Goal: Task Accomplishment & Management: Use online tool/utility

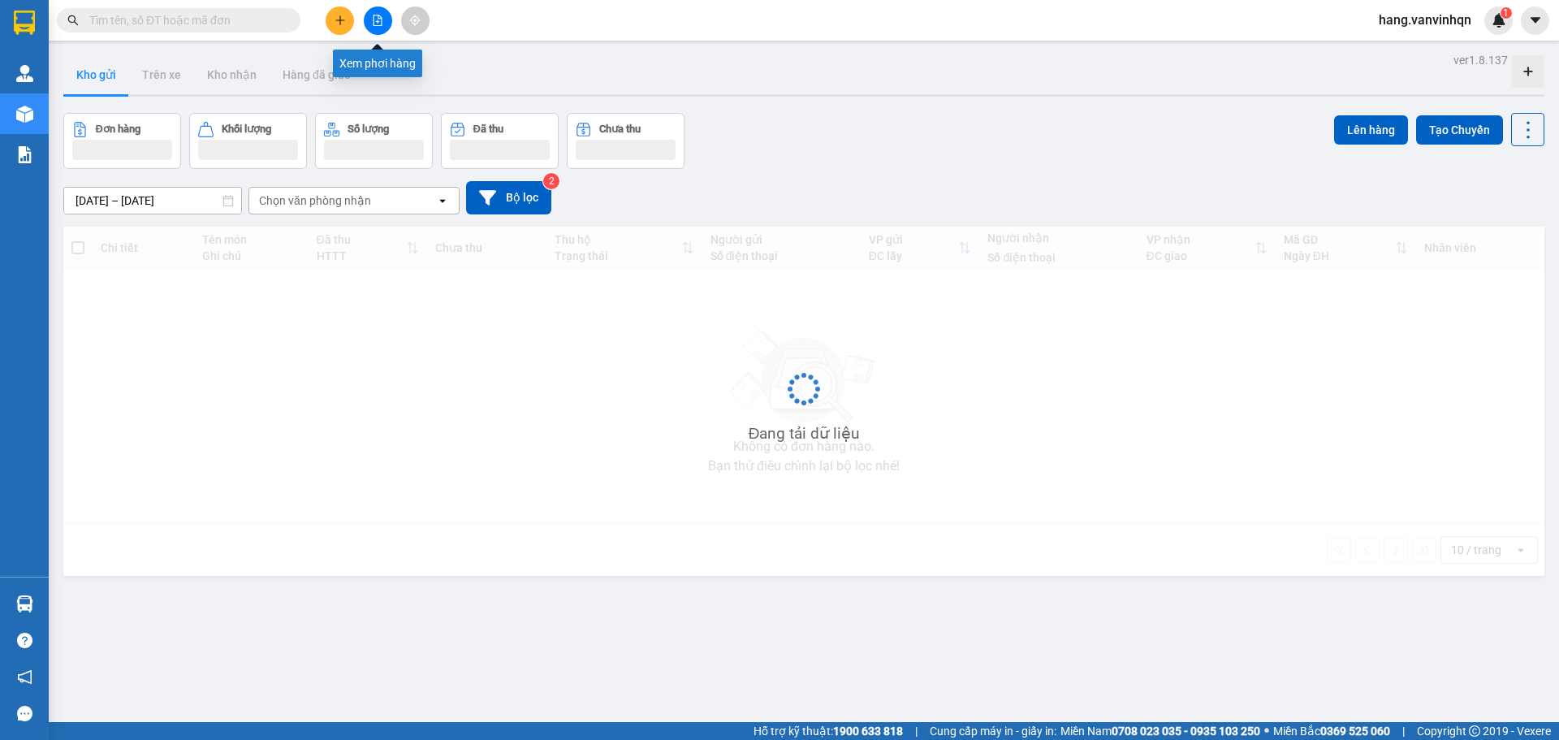
click at [381, 22] on icon "file-add" at bounding box center [377, 20] width 11 height 11
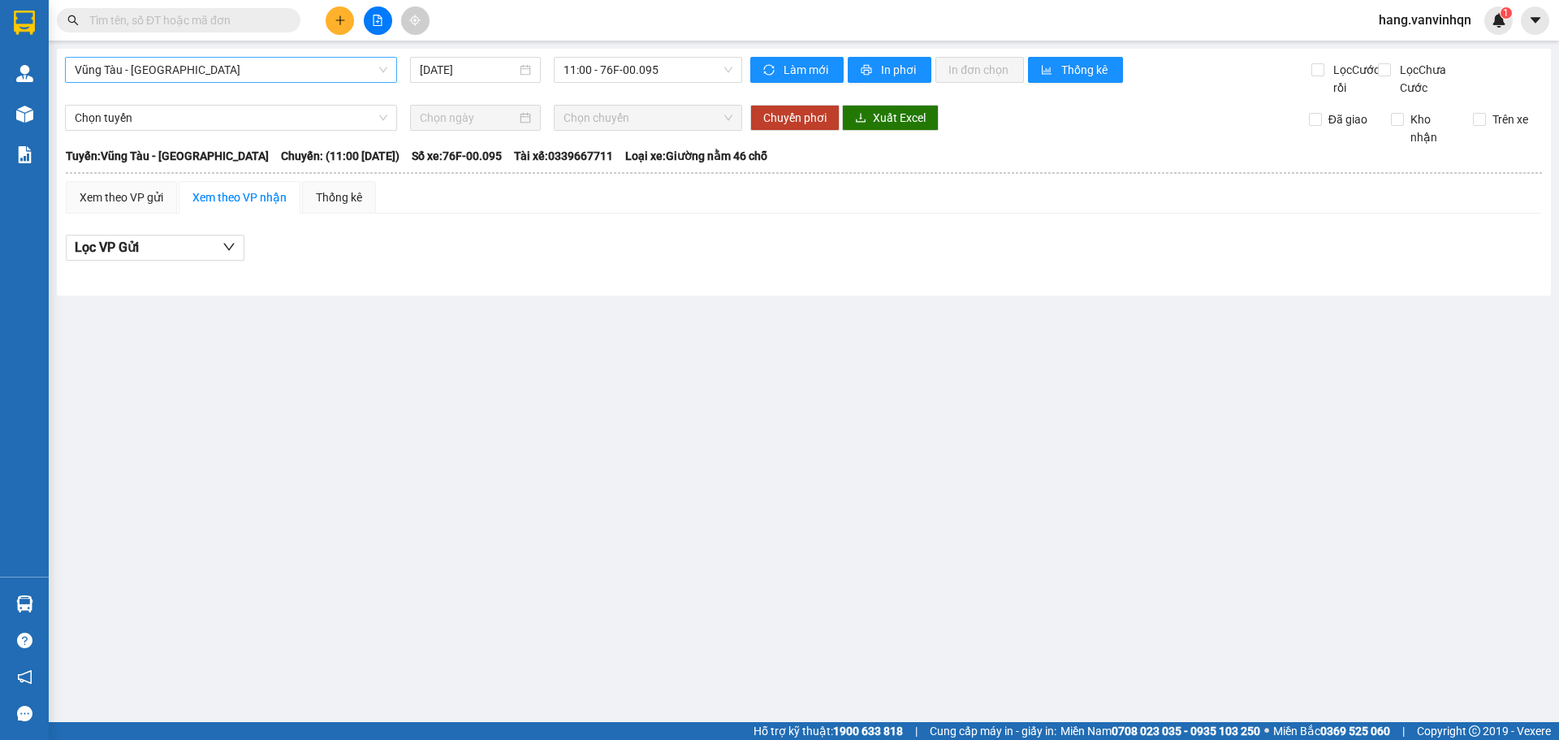
drag, startPoint x: 231, startPoint y: 58, endPoint x: 215, endPoint y: 81, distance: 28.2
click at [227, 64] on span "Vũng Tàu - [GEOGRAPHIC_DATA]" at bounding box center [231, 70] width 313 height 24
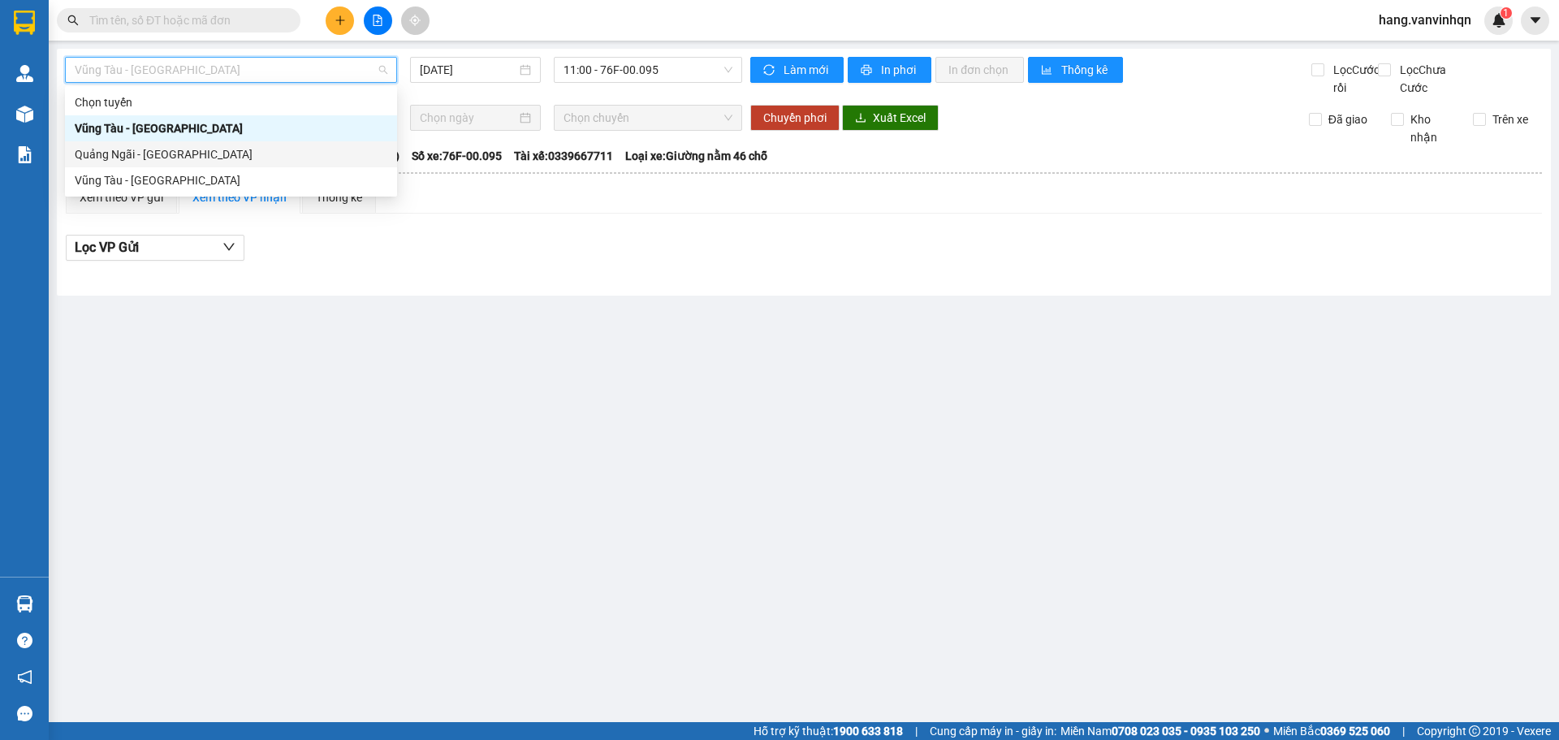
click at [164, 167] on div "Quảng Ngãi - [GEOGRAPHIC_DATA]" at bounding box center [231, 154] width 332 height 26
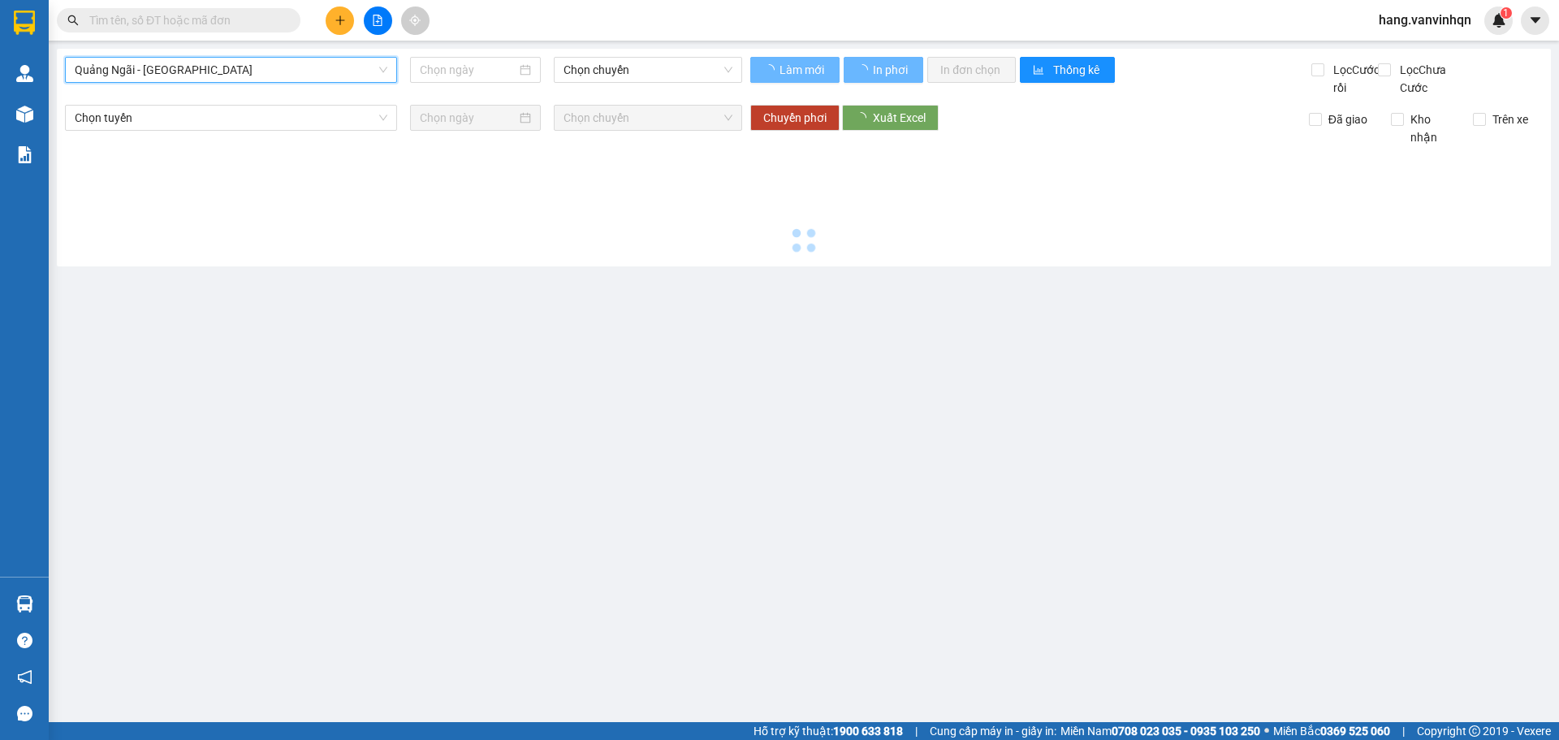
type input "[DATE]"
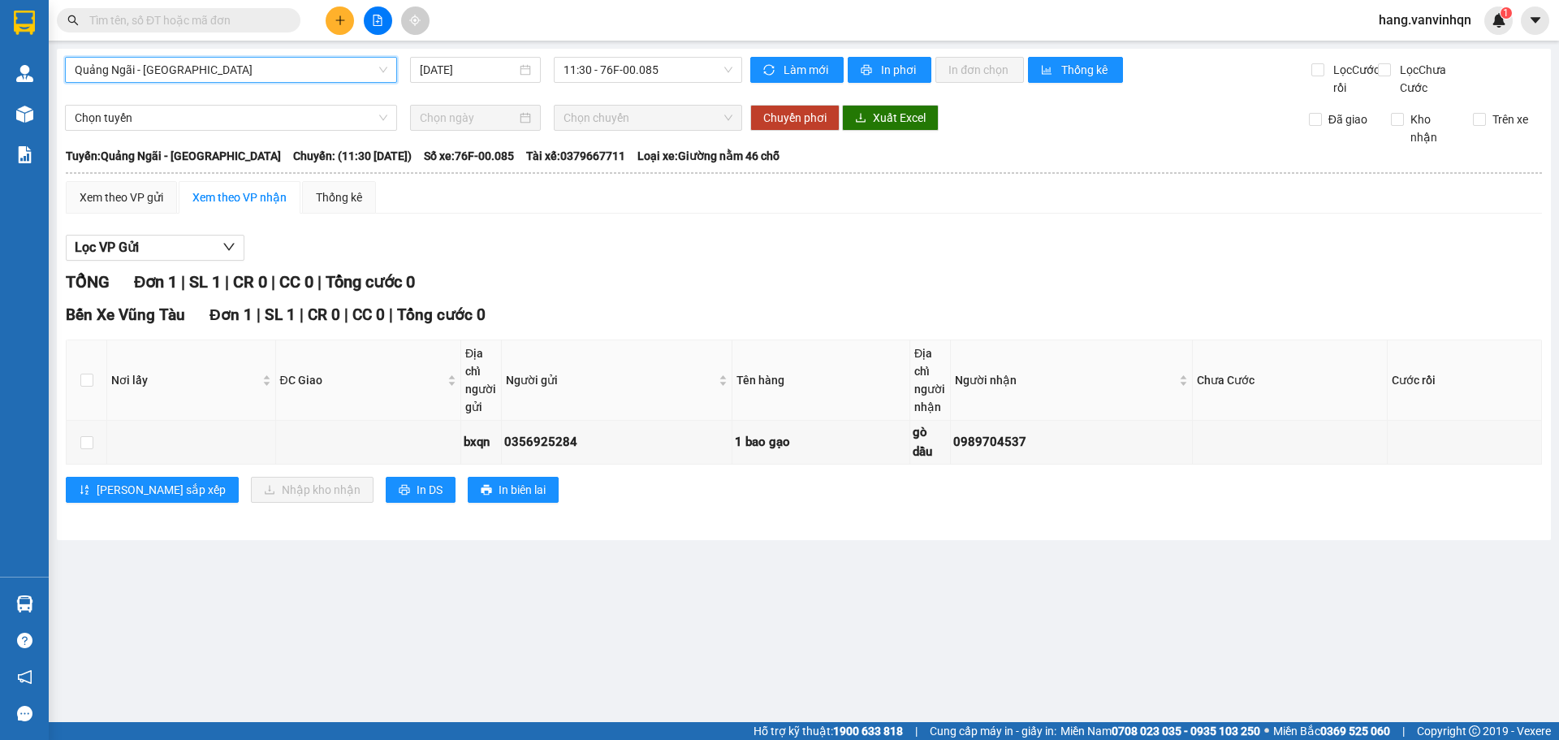
click at [681, 50] on div "Quảng Ngãi - Vũng Tàu Quảng Ngãi - Vũng Tàu 12/08/2025 11:30 - 76F-00.085 Làm m…" at bounding box center [804, 294] width 1494 height 491
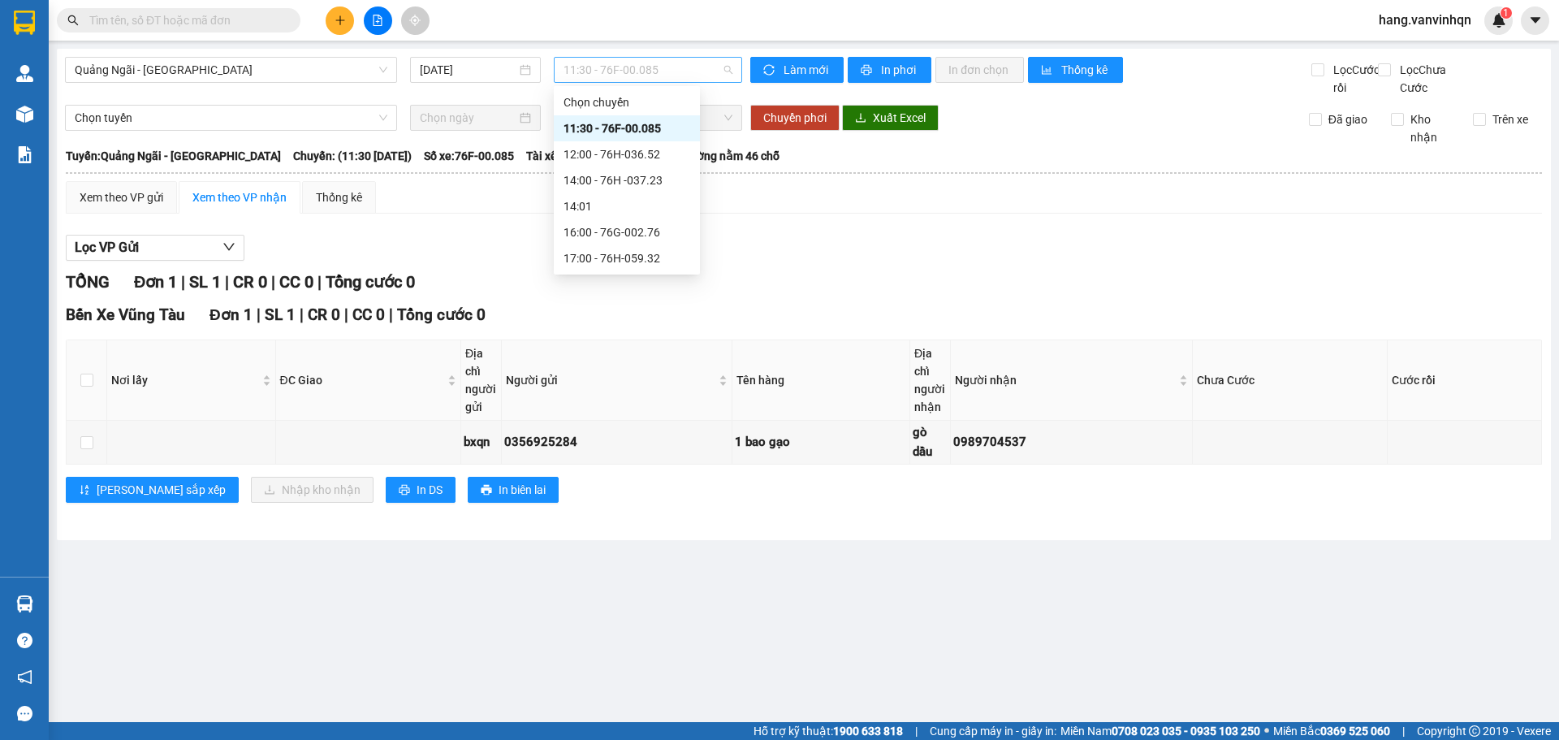
click at [680, 74] on span "11:30 - 76F-00.085" at bounding box center [648, 70] width 169 height 24
drag, startPoint x: 642, startPoint y: 157, endPoint x: 657, endPoint y: 132, distance: 29.1
click at [657, 132] on div "Chọn chuyến 11:30 - 76F-00.085 12:00 - 76H-036.52 14:00 - 76H -037.23 14:01 16:…" at bounding box center [627, 180] width 146 height 182
click at [344, 12] on button at bounding box center [340, 20] width 28 height 28
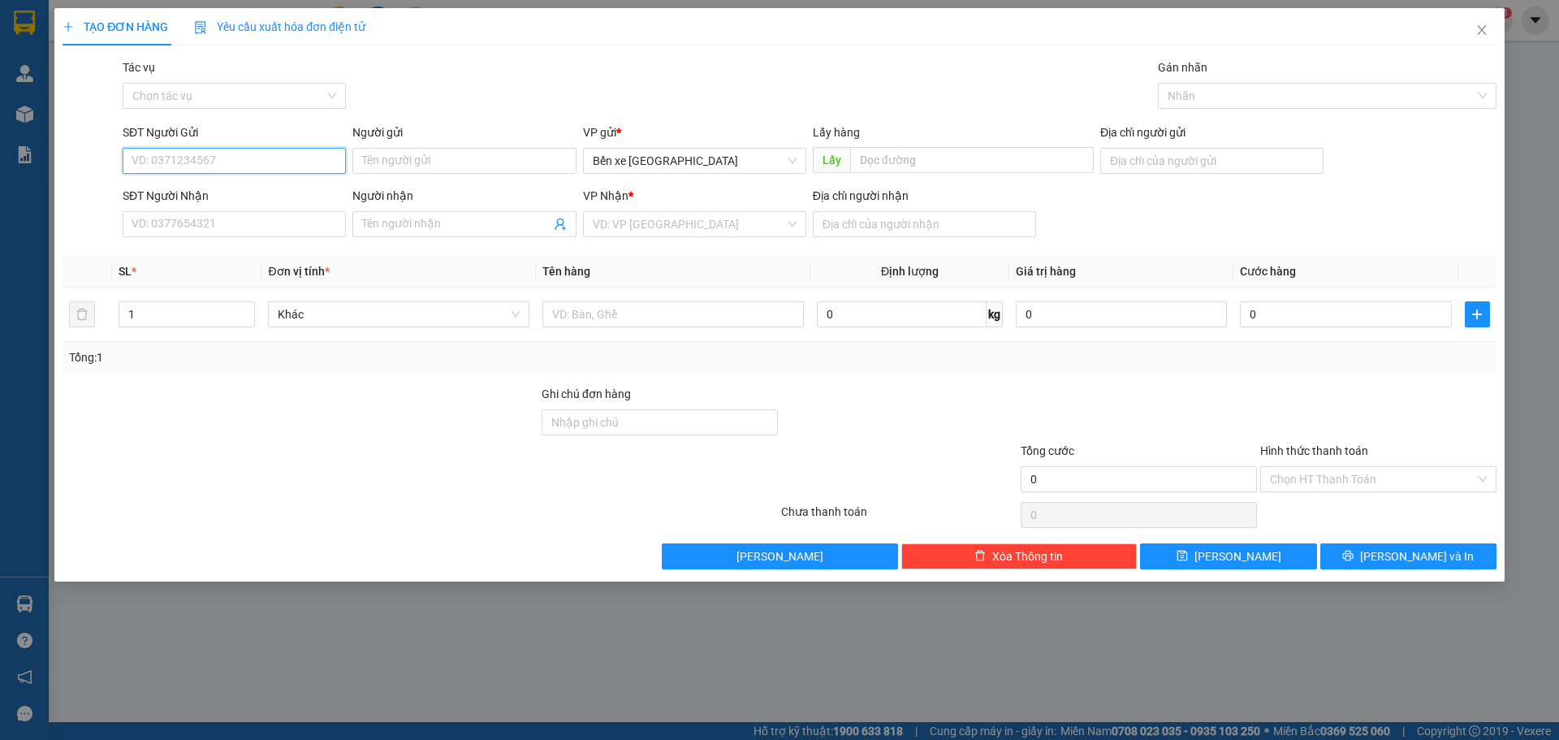
drag, startPoint x: 314, startPoint y: 159, endPoint x: 356, endPoint y: 132, distance: 50.0
click at [334, 145] on div "SĐT Người Gửi VD: 0371234567" at bounding box center [234, 151] width 223 height 57
drag, startPoint x: 697, startPoint y: 165, endPoint x: 681, endPoint y: 184, distance: 24.8
click at [697, 166] on span "Bến xe Quảng Ngãi" at bounding box center [695, 161] width 204 height 24
type input "0869075348"
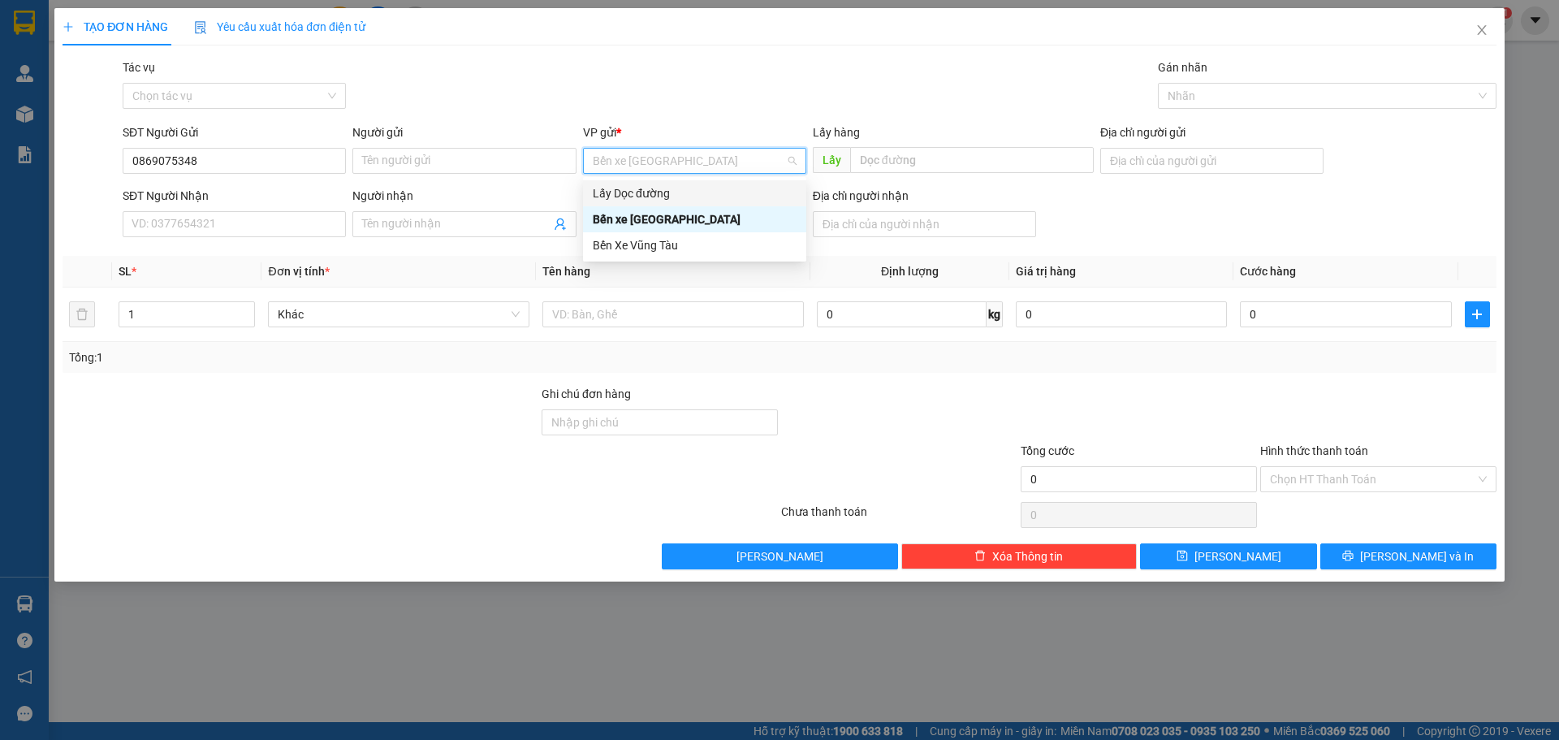
click at [661, 192] on div "Lấy Dọc đường" at bounding box center [695, 193] width 204 height 18
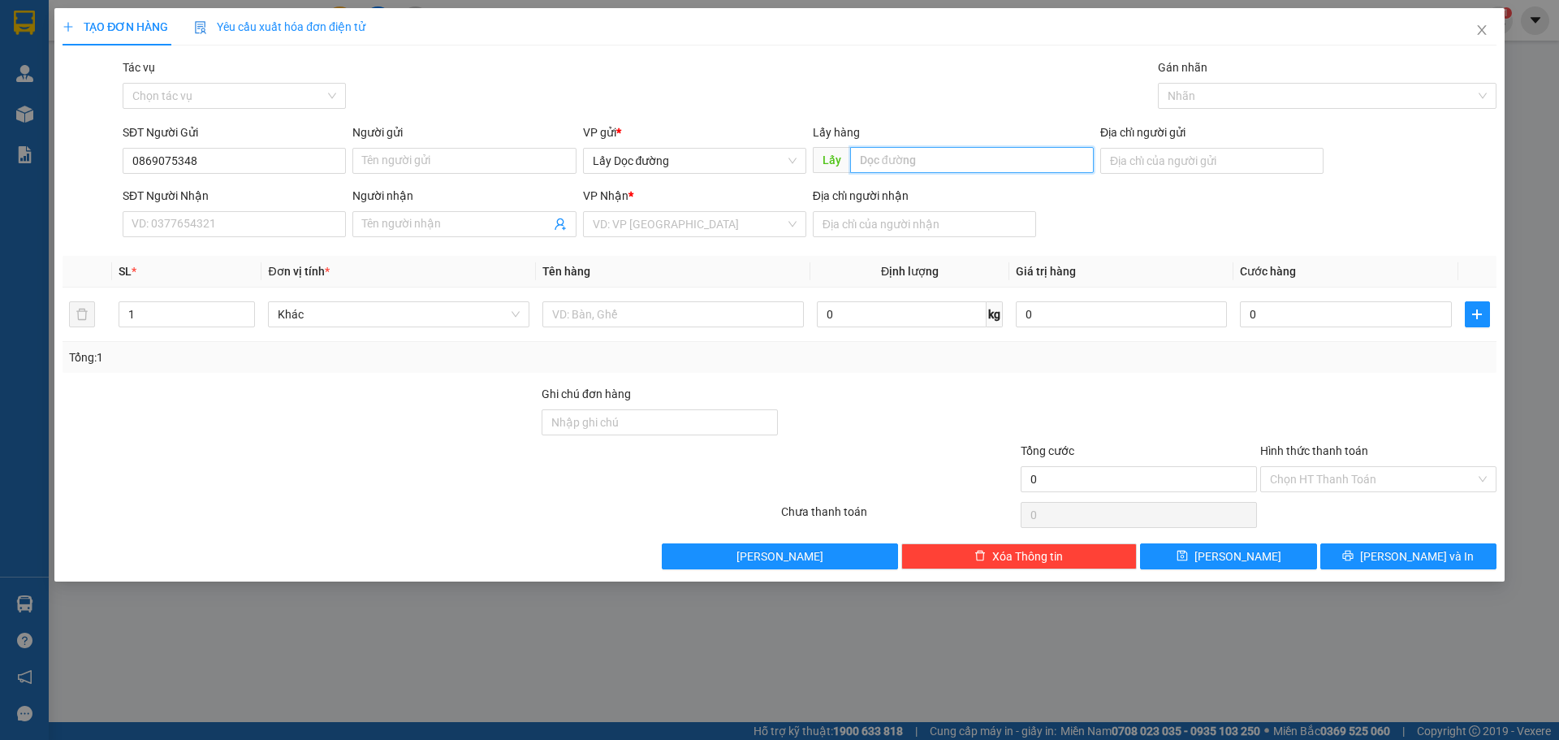
click at [905, 168] on input "text" at bounding box center [972, 160] width 244 height 26
type input "hoa bà đat"
drag, startPoint x: 624, startPoint y: 223, endPoint x: 624, endPoint y: 233, distance: 10.6
click at [624, 233] on input "search" at bounding box center [689, 224] width 192 height 24
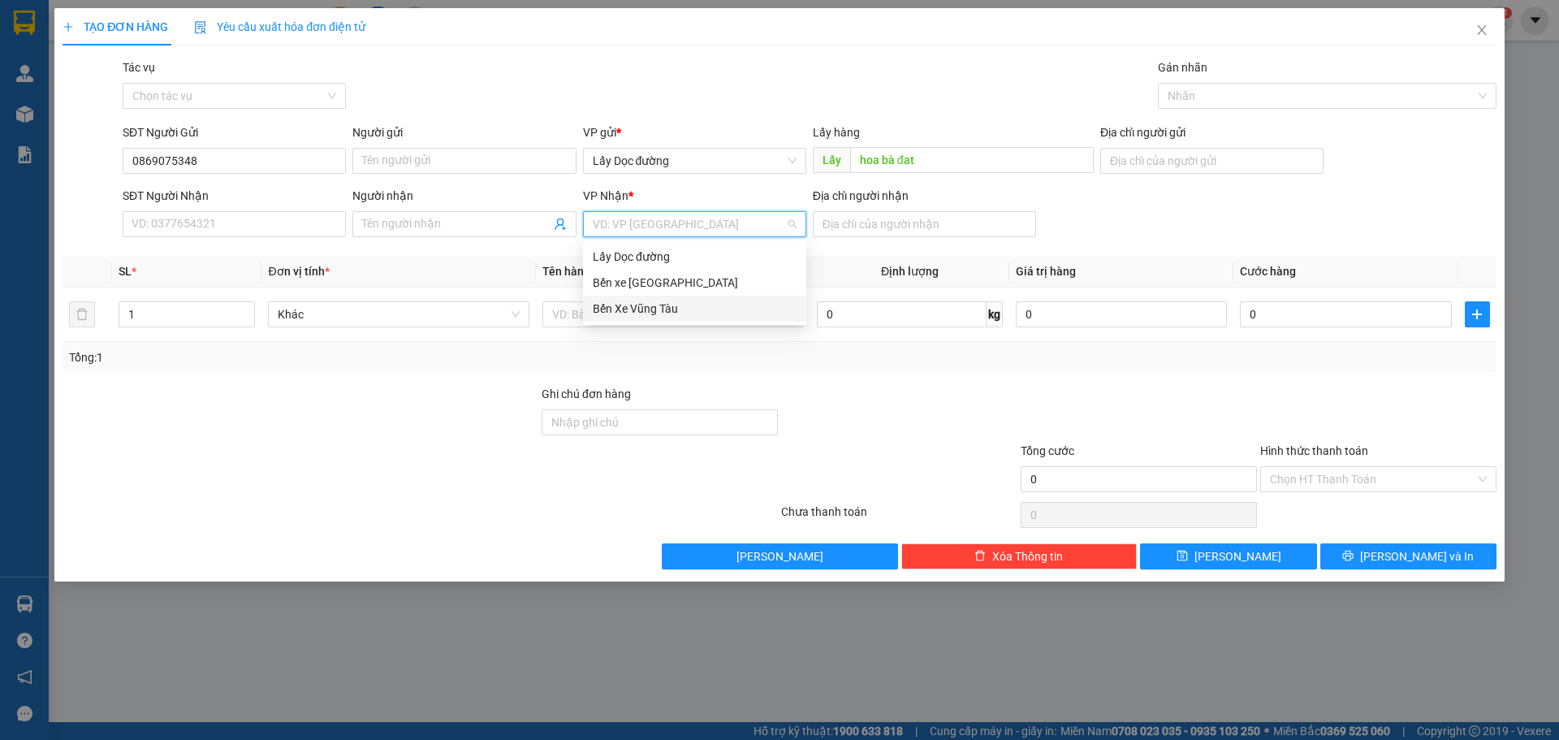
click at [659, 298] on div "Bến Xe Vũng Tàu" at bounding box center [694, 309] width 223 height 26
drag, startPoint x: 878, startPoint y: 202, endPoint x: 882, endPoint y: 227, distance: 24.7
click at [878, 217] on div "Địa chỉ người nhận" at bounding box center [924, 215] width 223 height 57
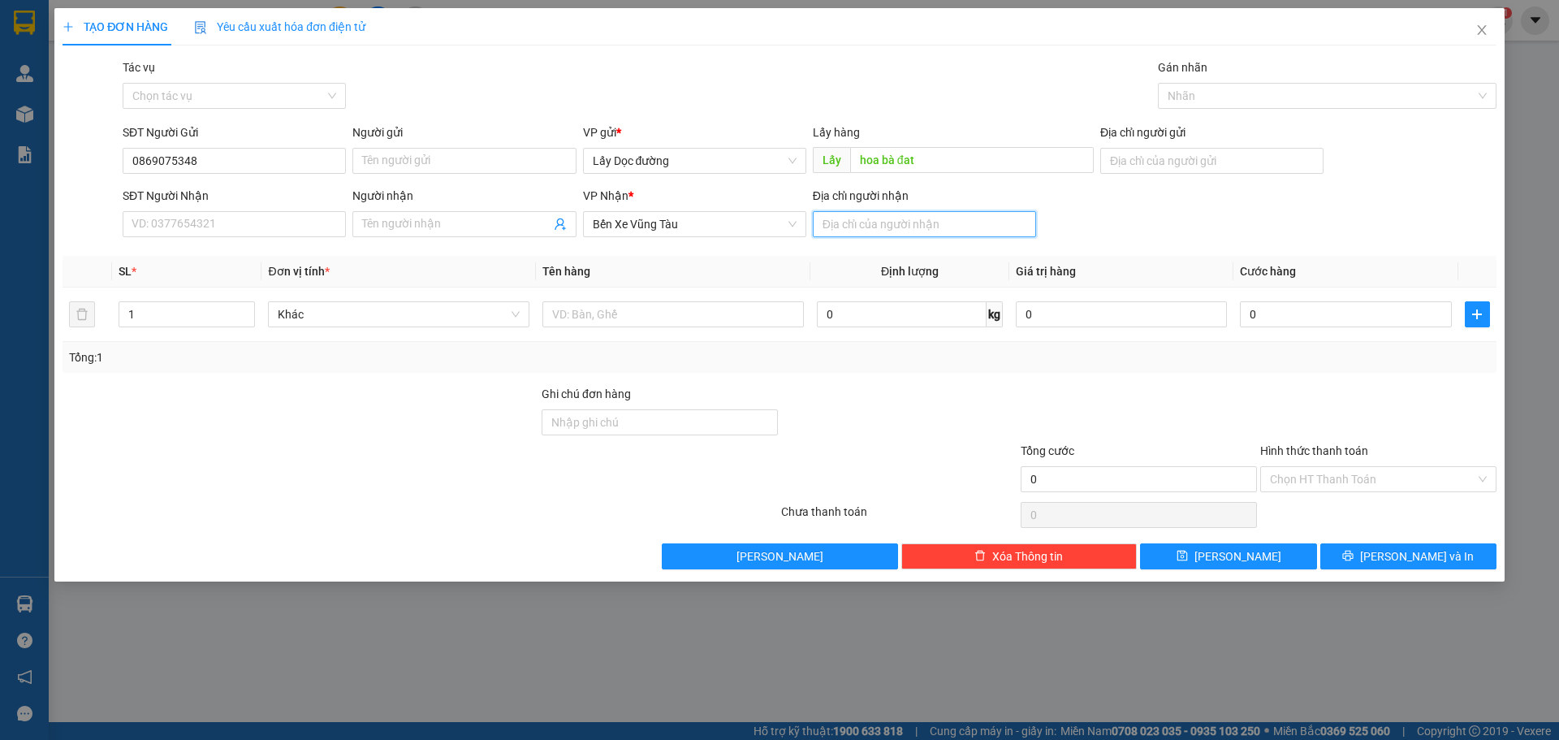
click at [889, 227] on input "Địa chỉ người nhận" at bounding box center [924, 224] width 223 height 26
type input "long thành"
click at [668, 328] on div at bounding box center [674, 314] width 262 height 32
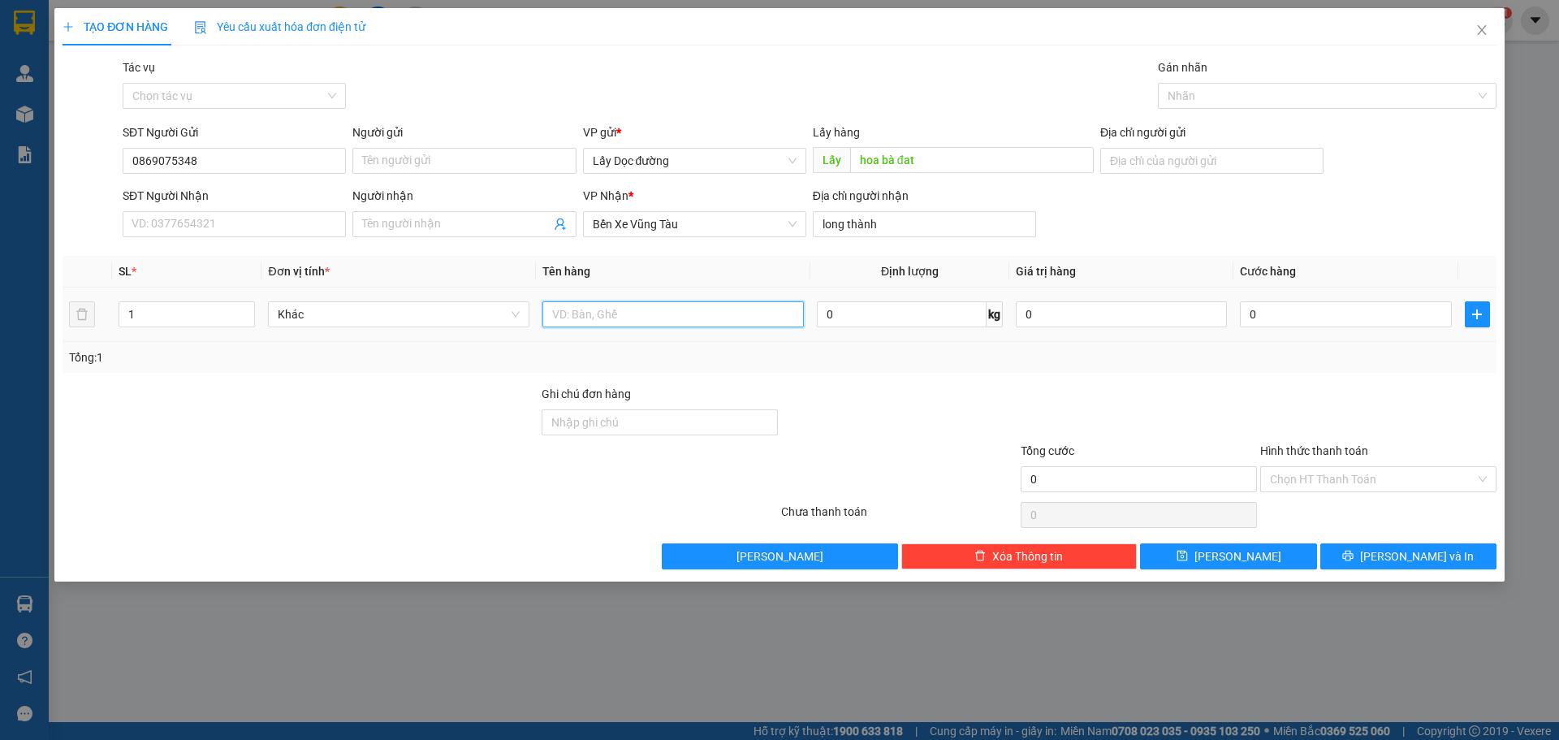
click at [668, 312] on input "text" at bounding box center [674, 314] width 262 height 26
type input "3 t"
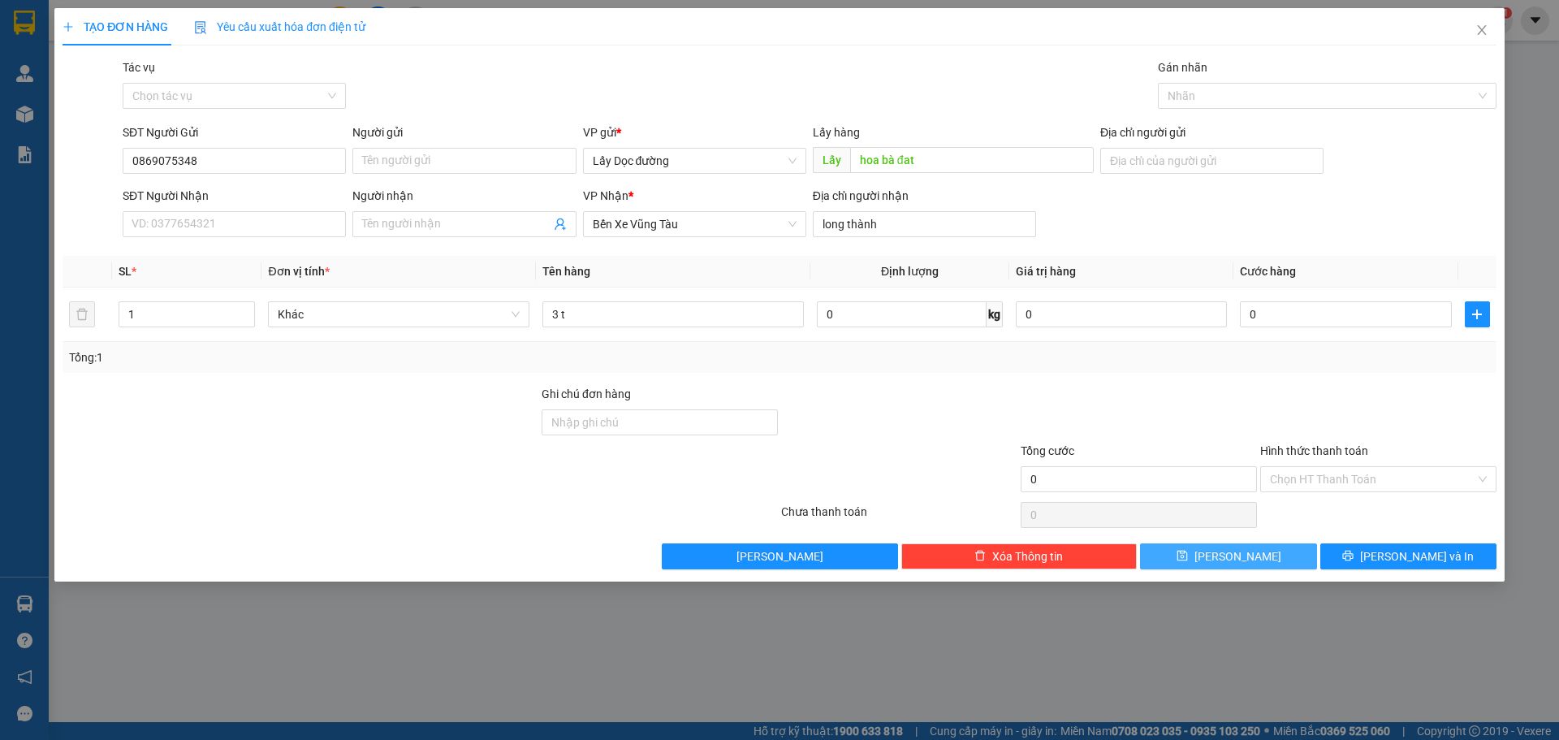
click at [1282, 561] on button "Lưu" at bounding box center [1228, 556] width 176 height 26
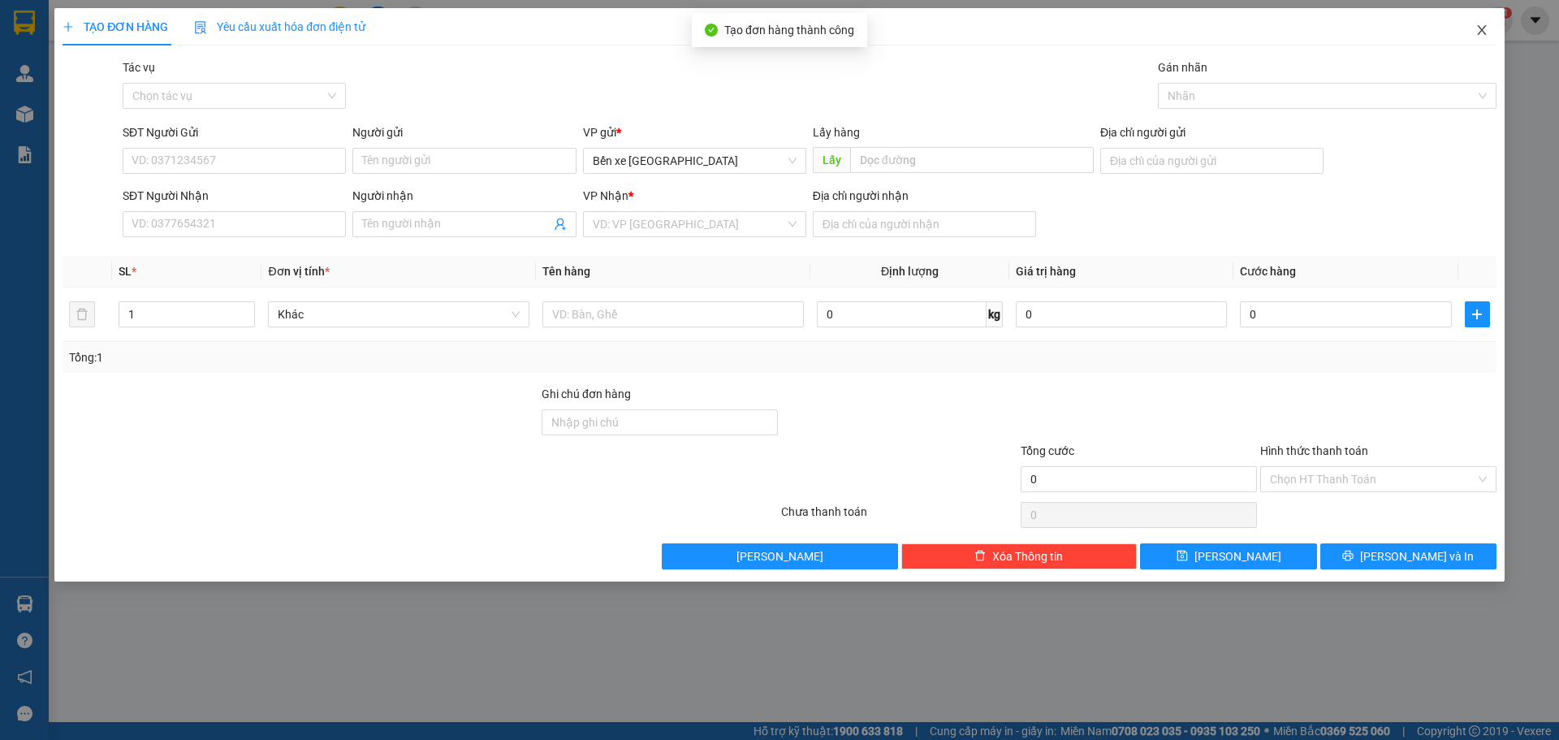
click at [1486, 33] on icon "close" at bounding box center [1482, 30] width 13 height 13
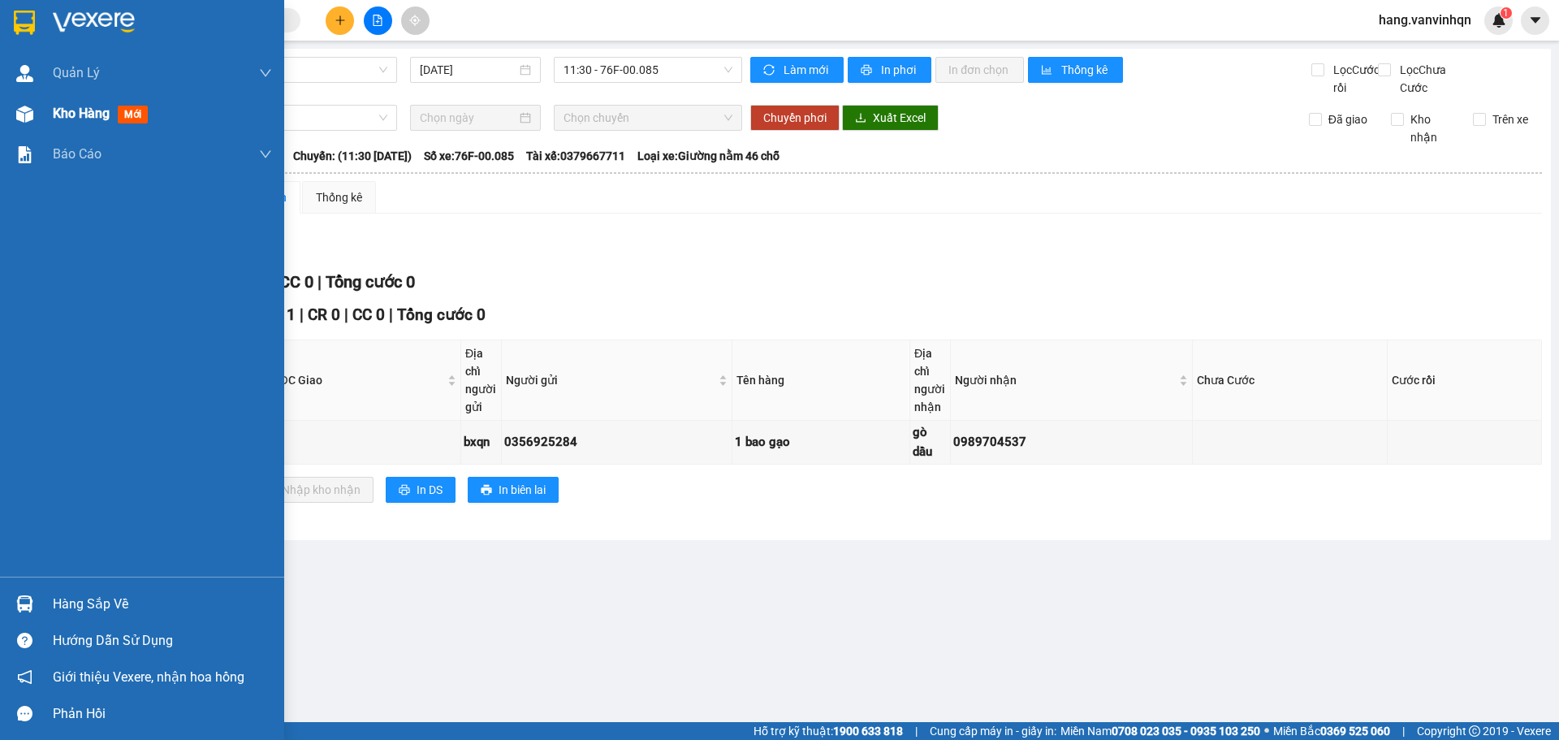
click at [40, 114] on div "Kho hàng mới" at bounding box center [142, 113] width 284 height 41
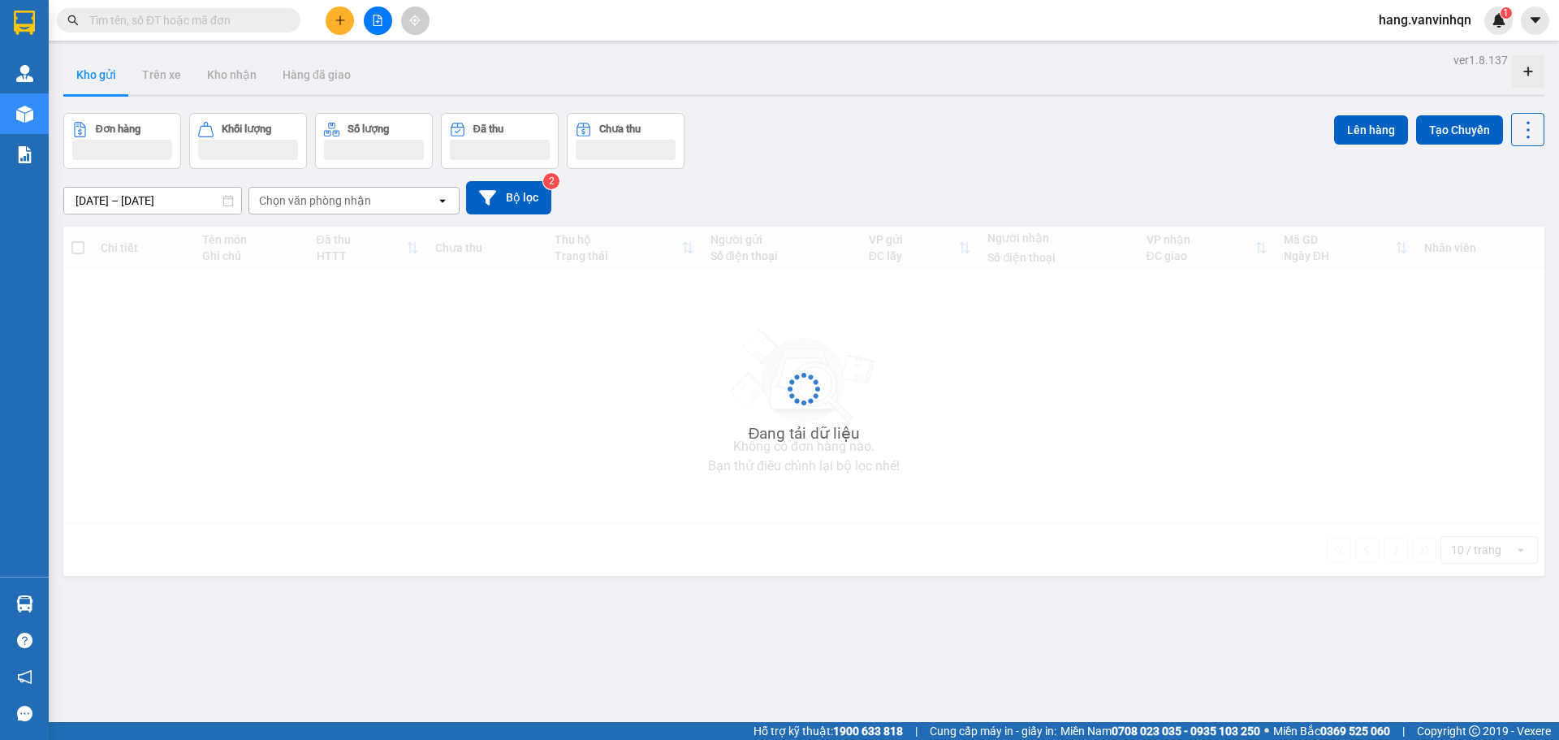
scroll to position [75, 0]
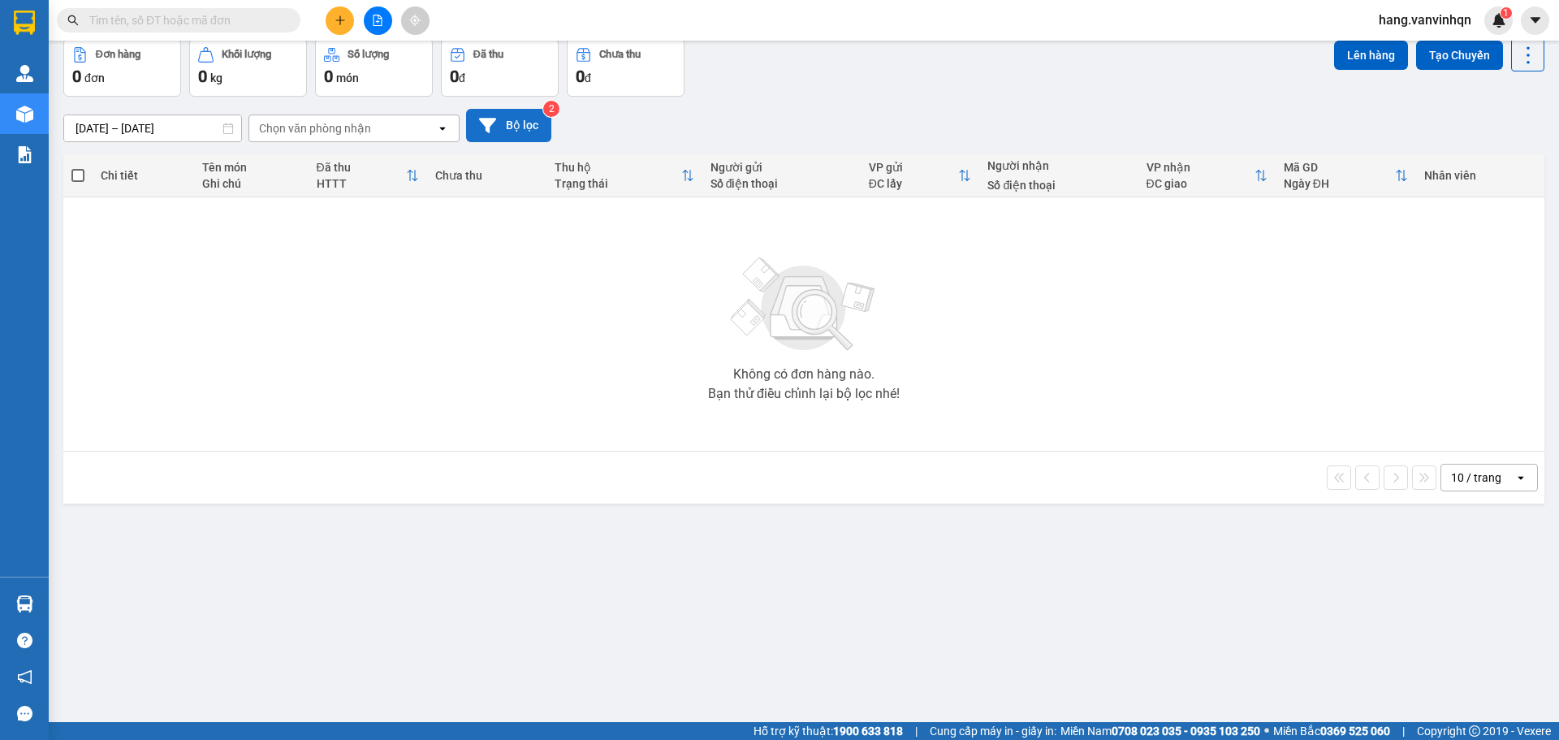
click at [491, 134] on button "Bộ lọc" at bounding box center [508, 125] width 85 height 33
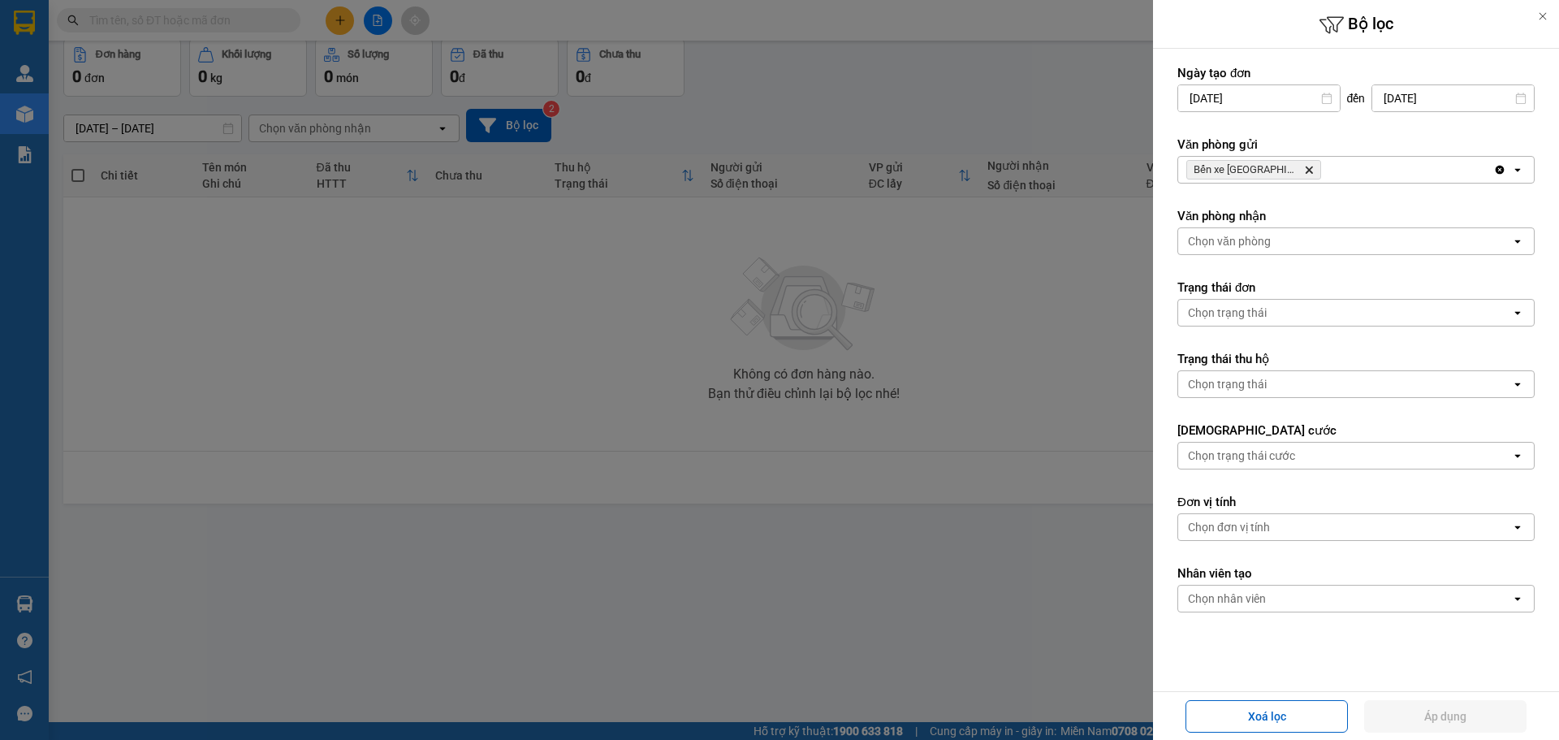
click at [1343, 162] on div "Bến xe Quảng Ngãi Delete" at bounding box center [1335, 170] width 315 height 26
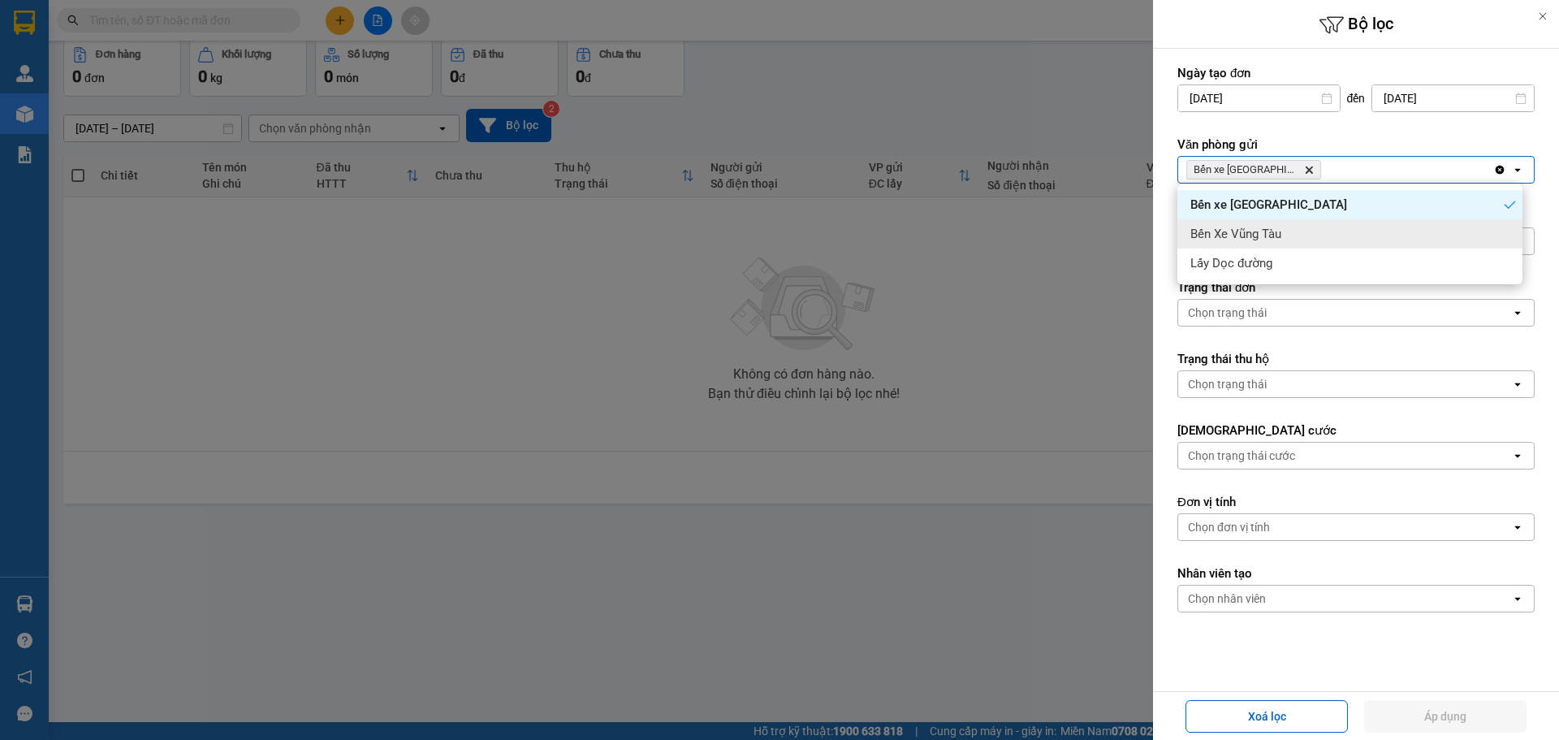
click at [1300, 240] on div "Bến Xe Vũng Tàu" at bounding box center [1350, 233] width 345 height 29
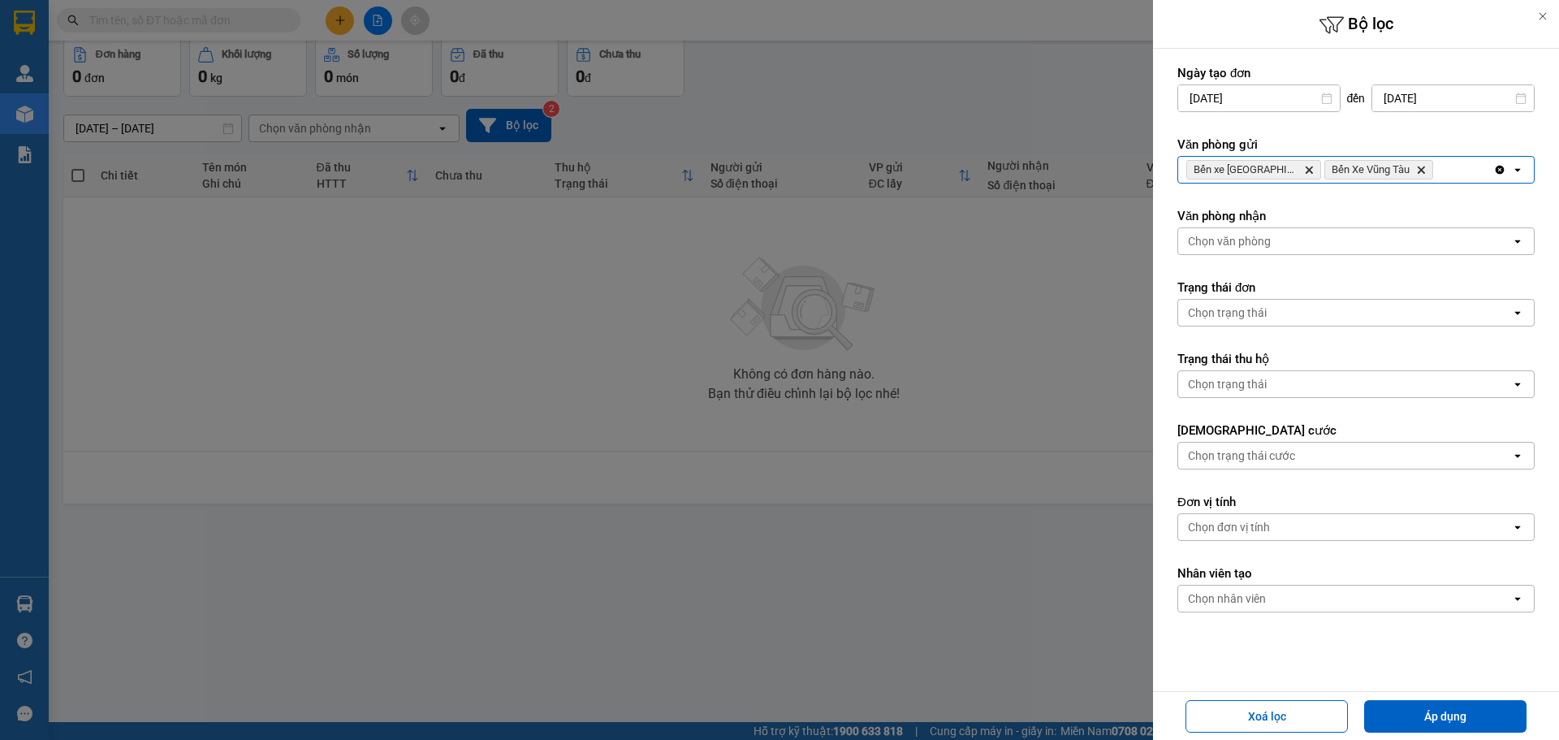
drag, startPoint x: 1437, startPoint y: 171, endPoint x: 1436, endPoint y: 180, distance: 9.0
click at [1436, 180] on div "Bến xe Quảng Ngãi Delete Bến Xe Vũng Tàu Delete" at bounding box center [1335, 170] width 315 height 26
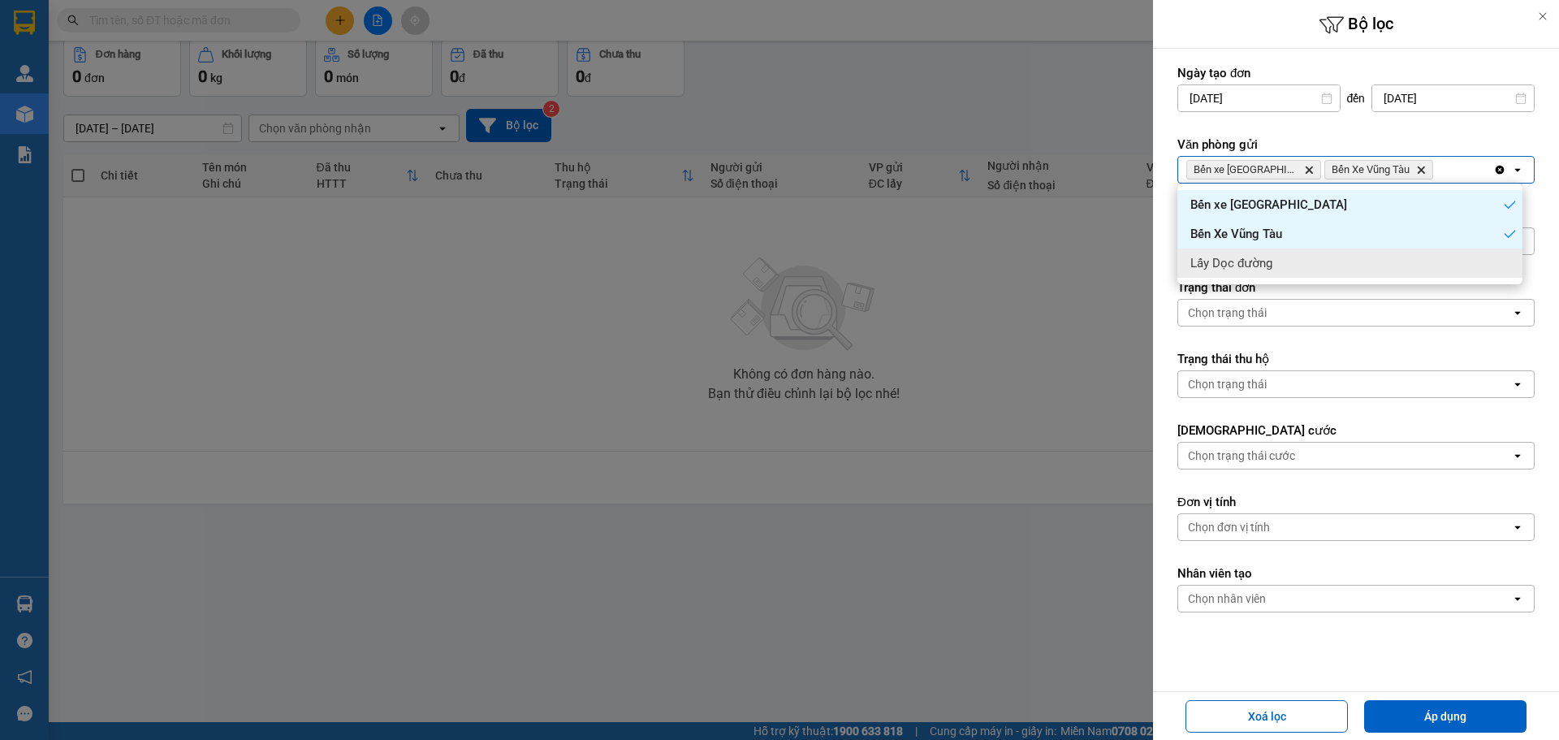
drag, startPoint x: 1366, startPoint y: 265, endPoint x: 1341, endPoint y: 266, distance: 25.2
click at [1366, 266] on div "Lấy Dọc đường" at bounding box center [1350, 263] width 345 height 29
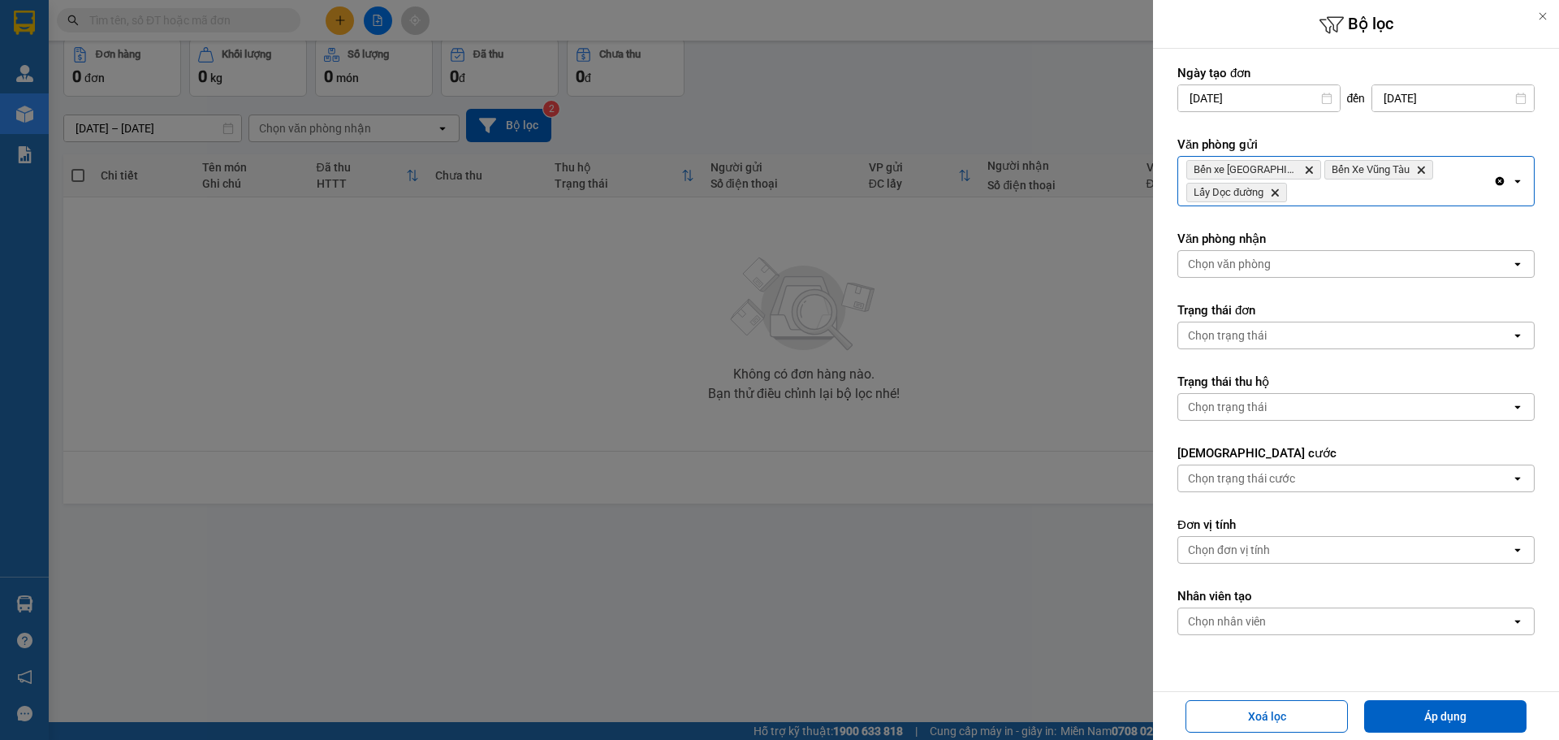
click at [1315, 267] on div "Chọn văn phòng" at bounding box center [1344, 264] width 333 height 26
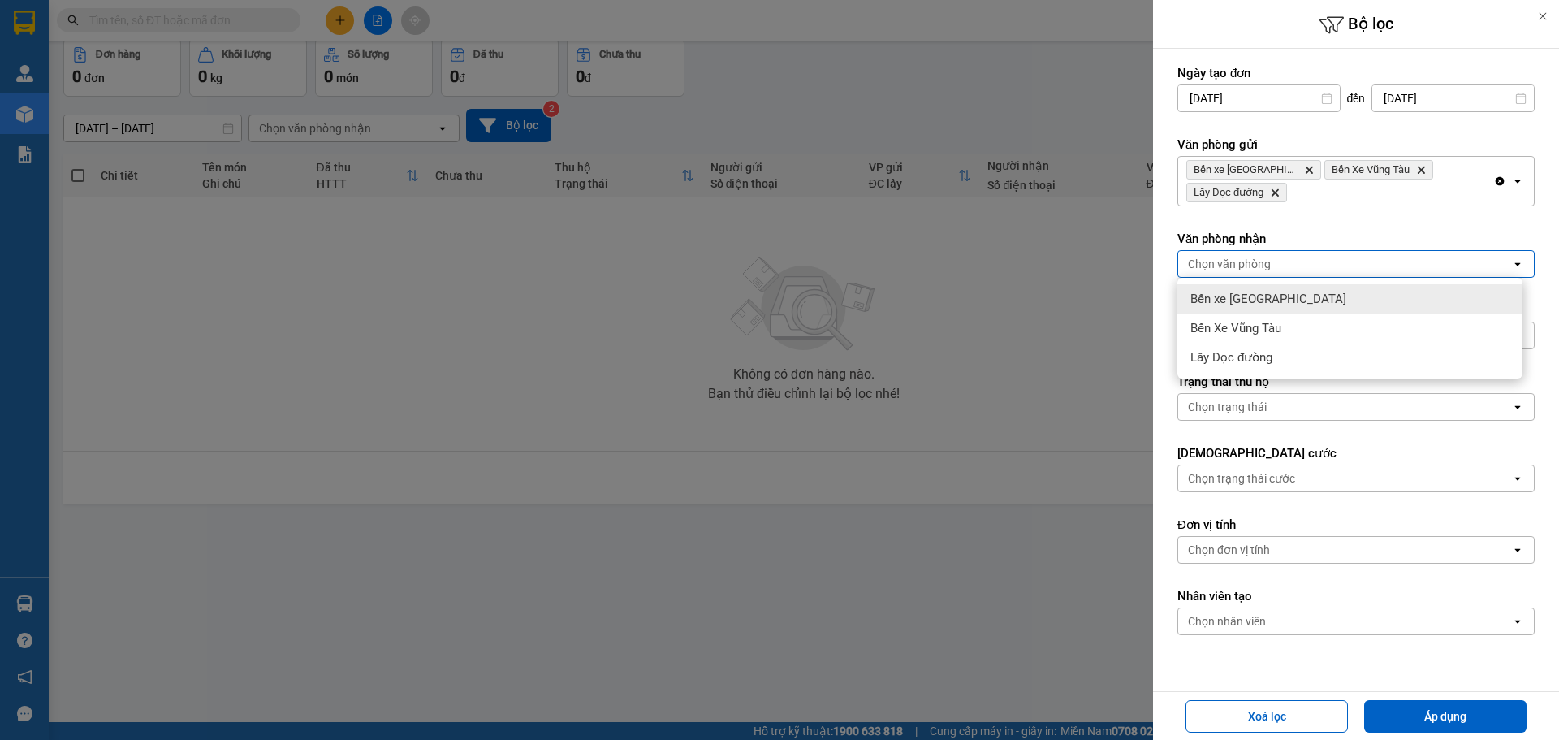
click at [1312, 309] on div "Bến xe Quảng Ngãi" at bounding box center [1350, 298] width 345 height 29
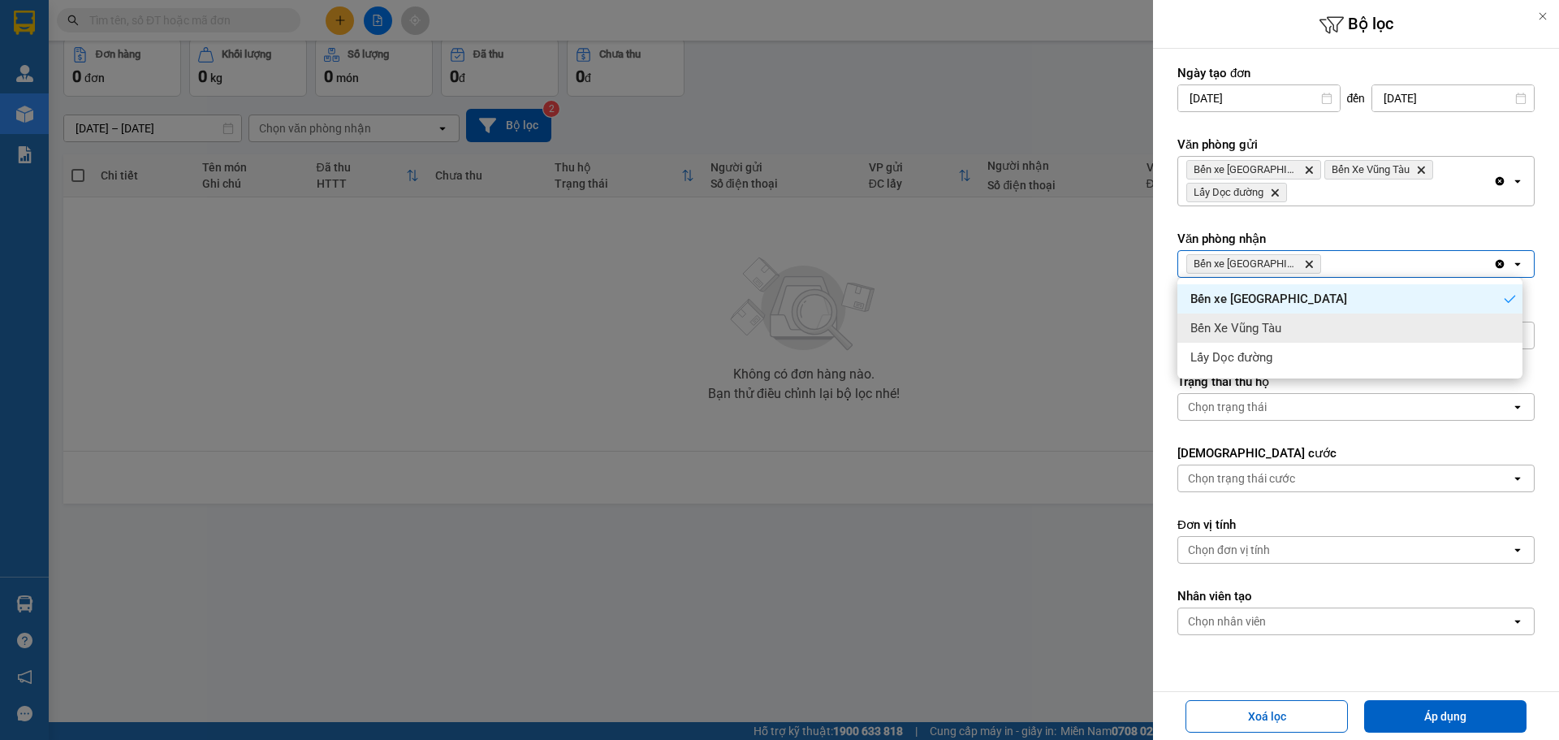
drag, startPoint x: 1311, startPoint y: 321, endPoint x: 1311, endPoint y: 331, distance: 9.7
click at [1311, 331] on div "Bến Xe Vũng Tàu" at bounding box center [1350, 328] width 345 height 29
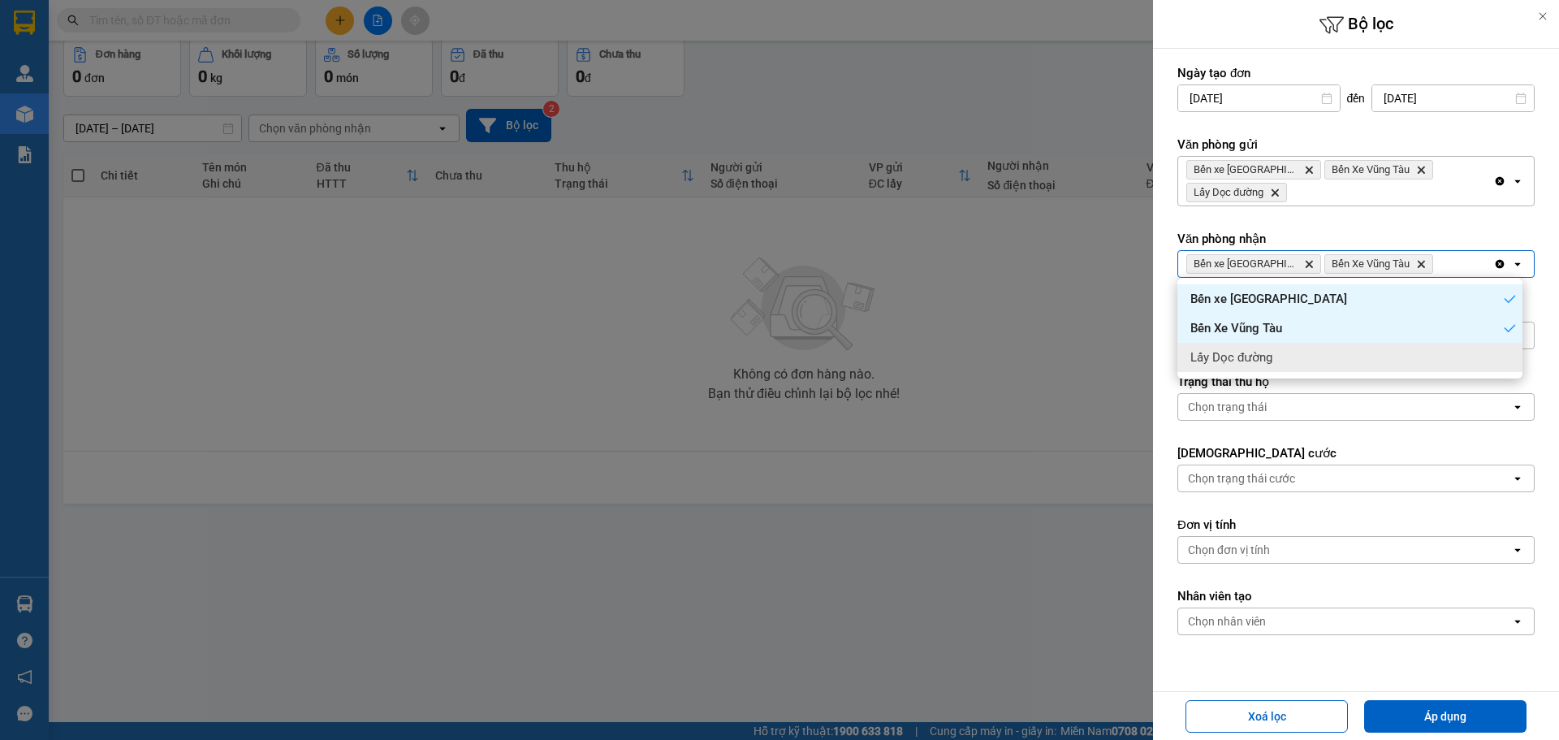
click at [1317, 377] on ul "Bến xe Quảng Ngãi Bến Xe Vũng Tàu Lấy Dọc đường" at bounding box center [1350, 328] width 345 height 101
click at [1326, 370] on div "Lấy Dọc đường" at bounding box center [1350, 357] width 345 height 29
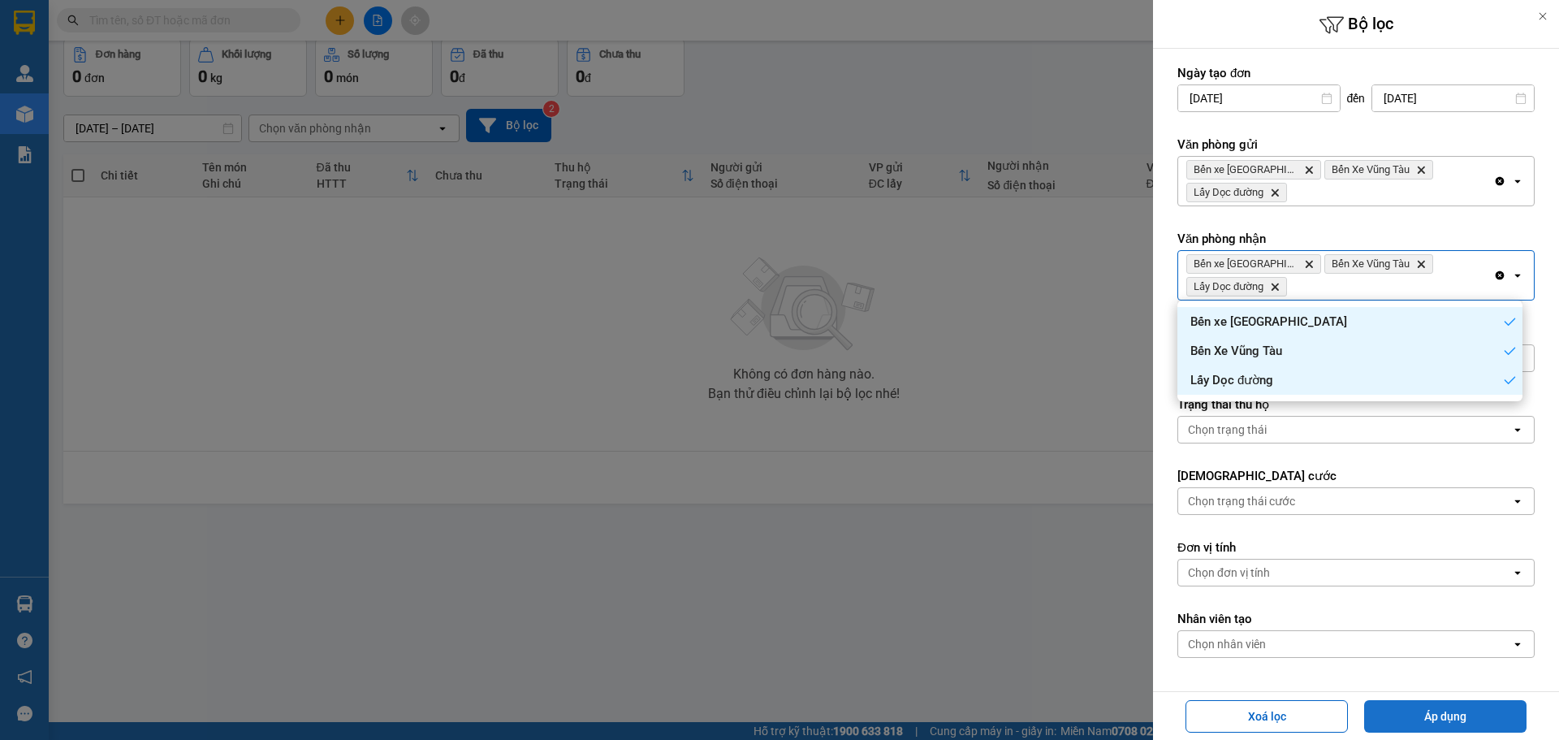
click at [1463, 715] on button "Áp dụng" at bounding box center [1445, 716] width 162 height 32
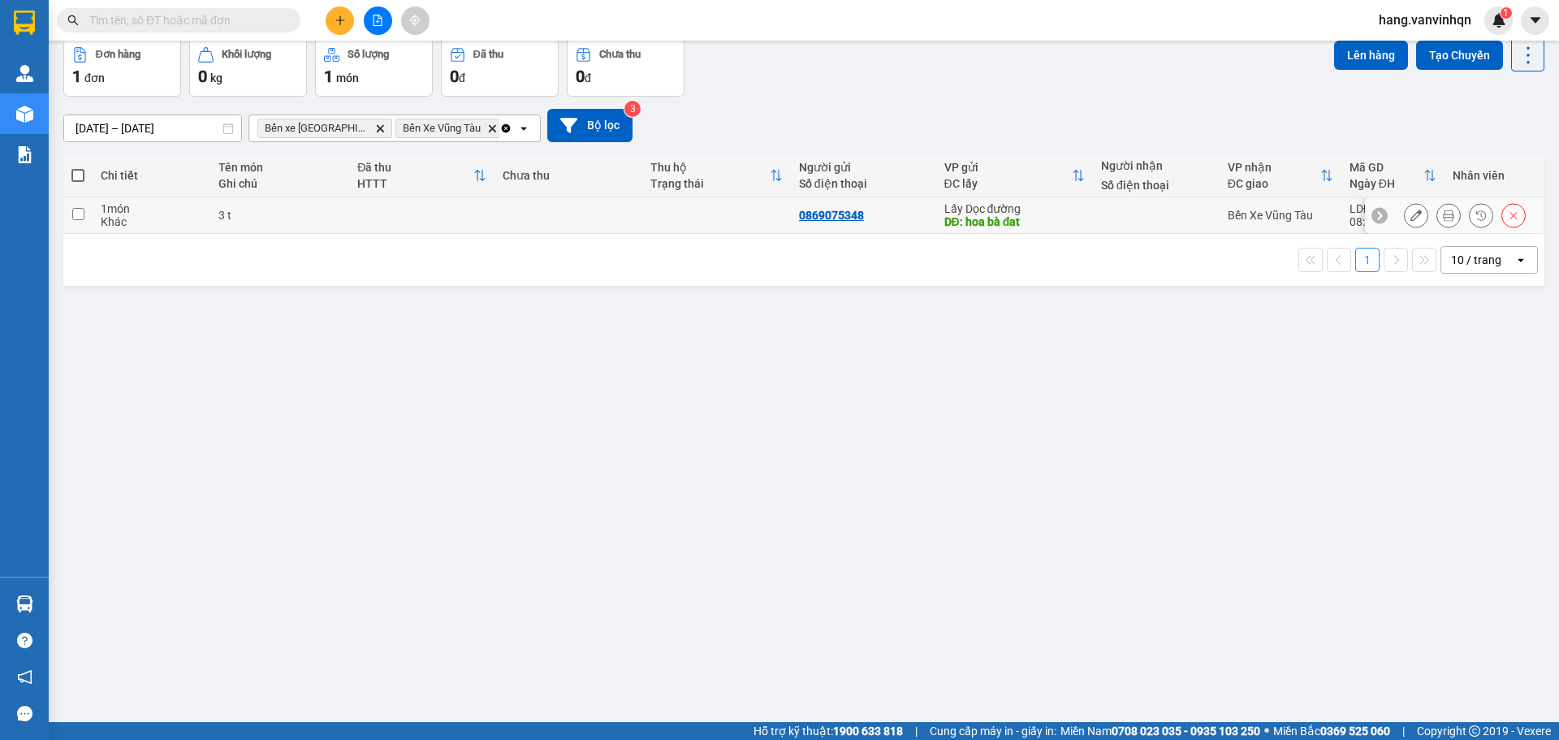
click at [914, 222] on td "0869075348" at bounding box center [863, 215] width 145 height 37
checkbox input "true"
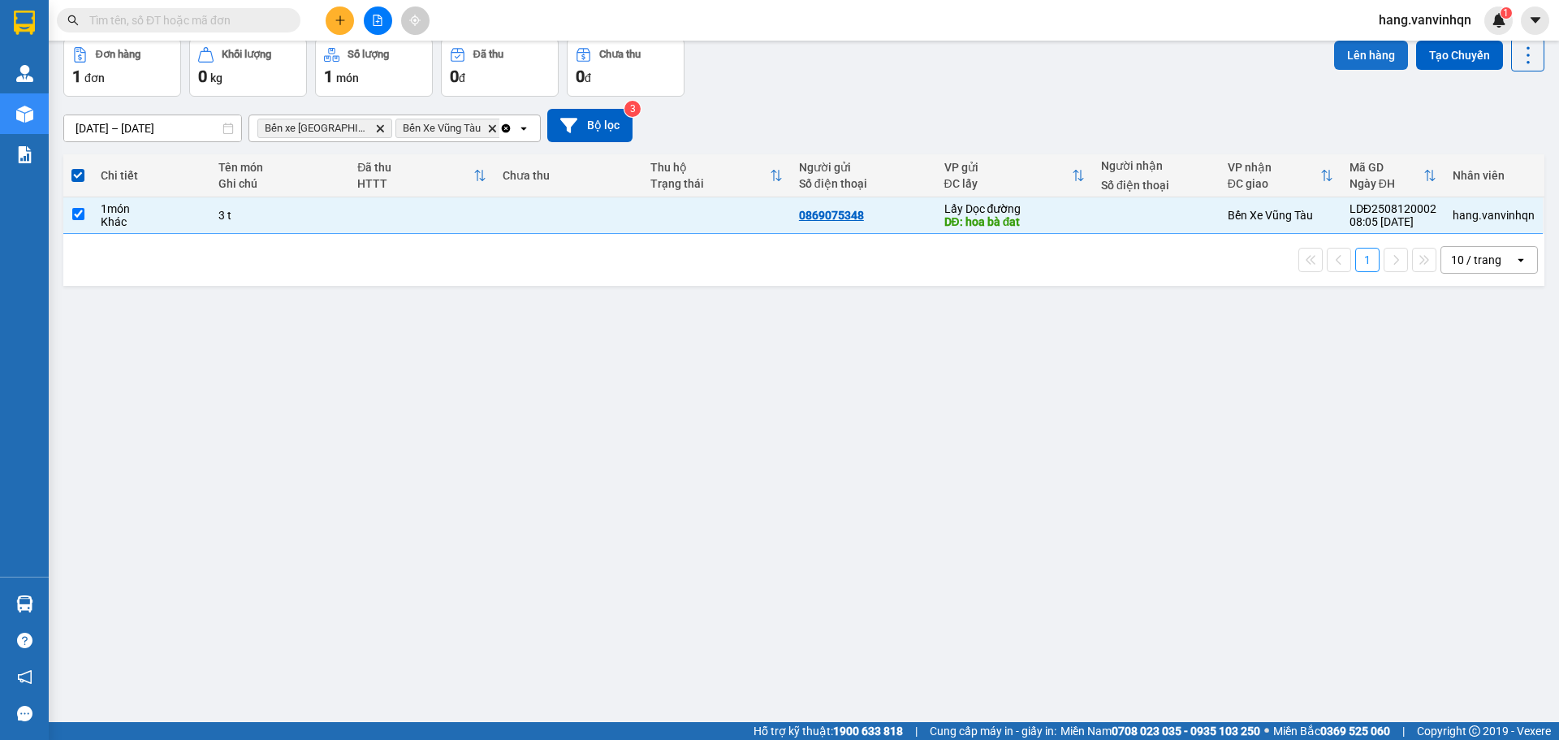
click at [1334, 48] on button "Lên hàng" at bounding box center [1371, 55] width 74 height 29
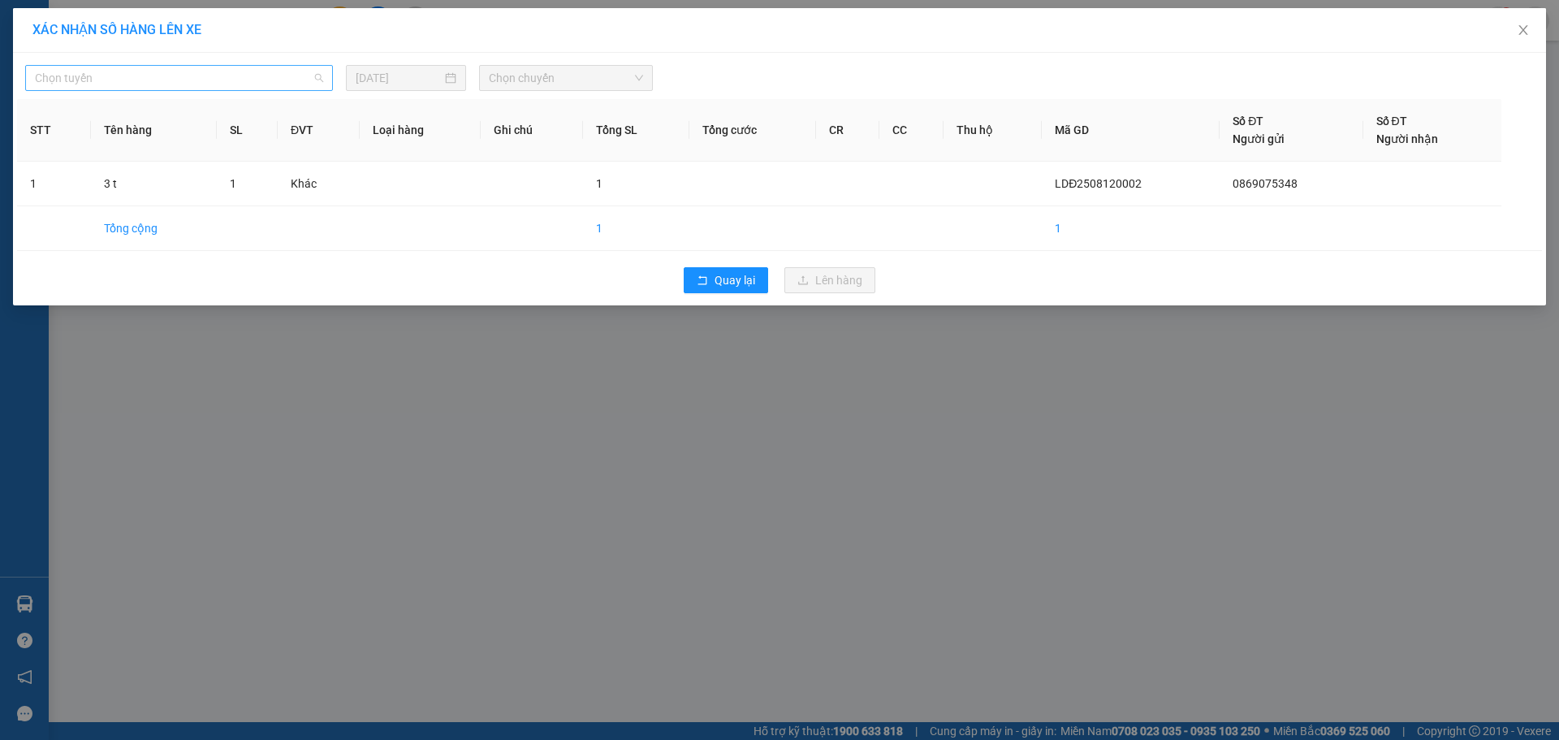
drag, startPoint x: 261, startPoint y: 73, endPoint x: 257, endPoint y: 82, distance: 9.5
click at [259, 79] on span "Chọn tuyến" at bounding box center [179, 78] width 288 height 24
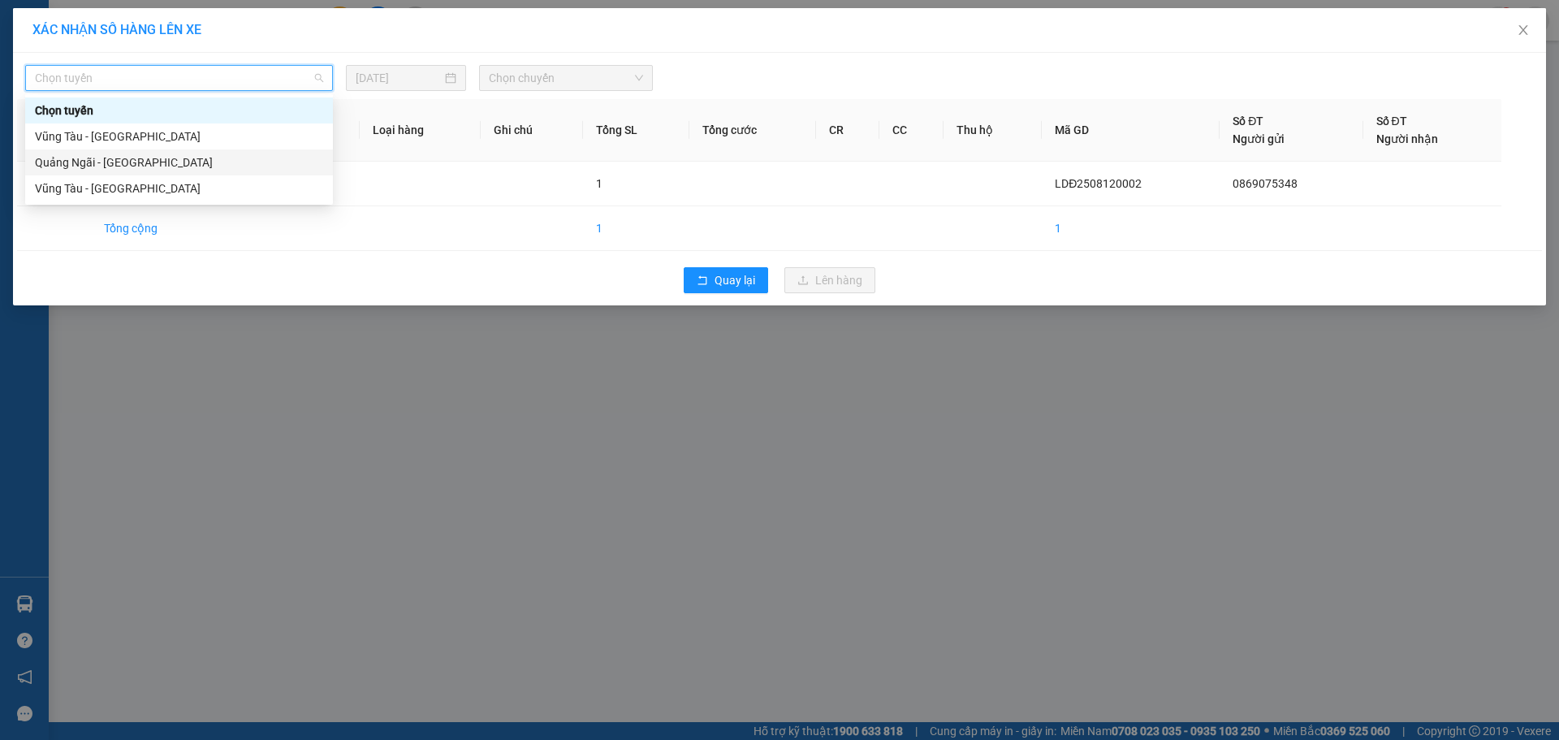
click at [198, 155] on div "Quảng Ngãi - Vũng Tàu" at bounding box center [179, 163] width 288 height 18
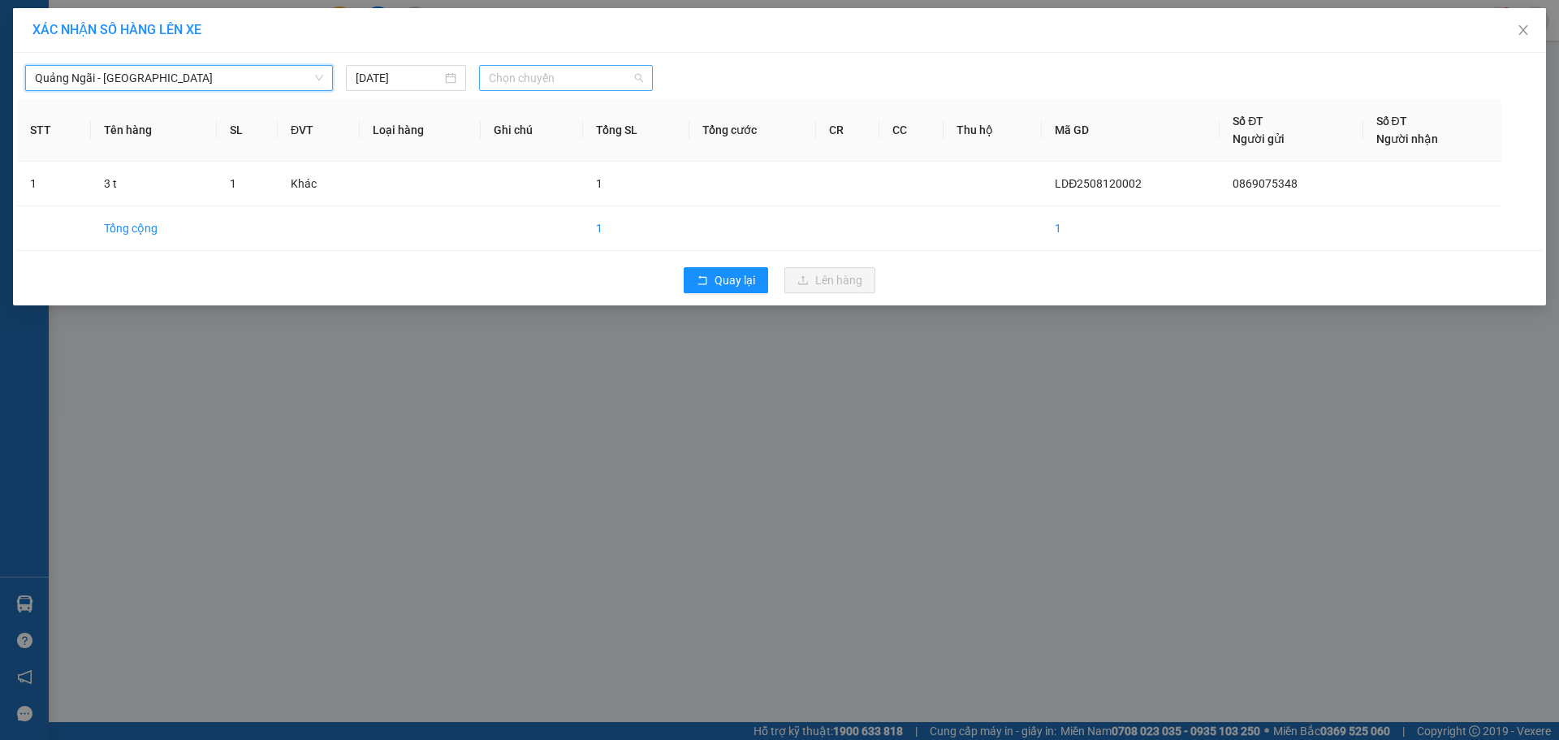
click at [552, 90] on div "Chọn chuyến" at bounding box center [566, 78] width 174 height 26
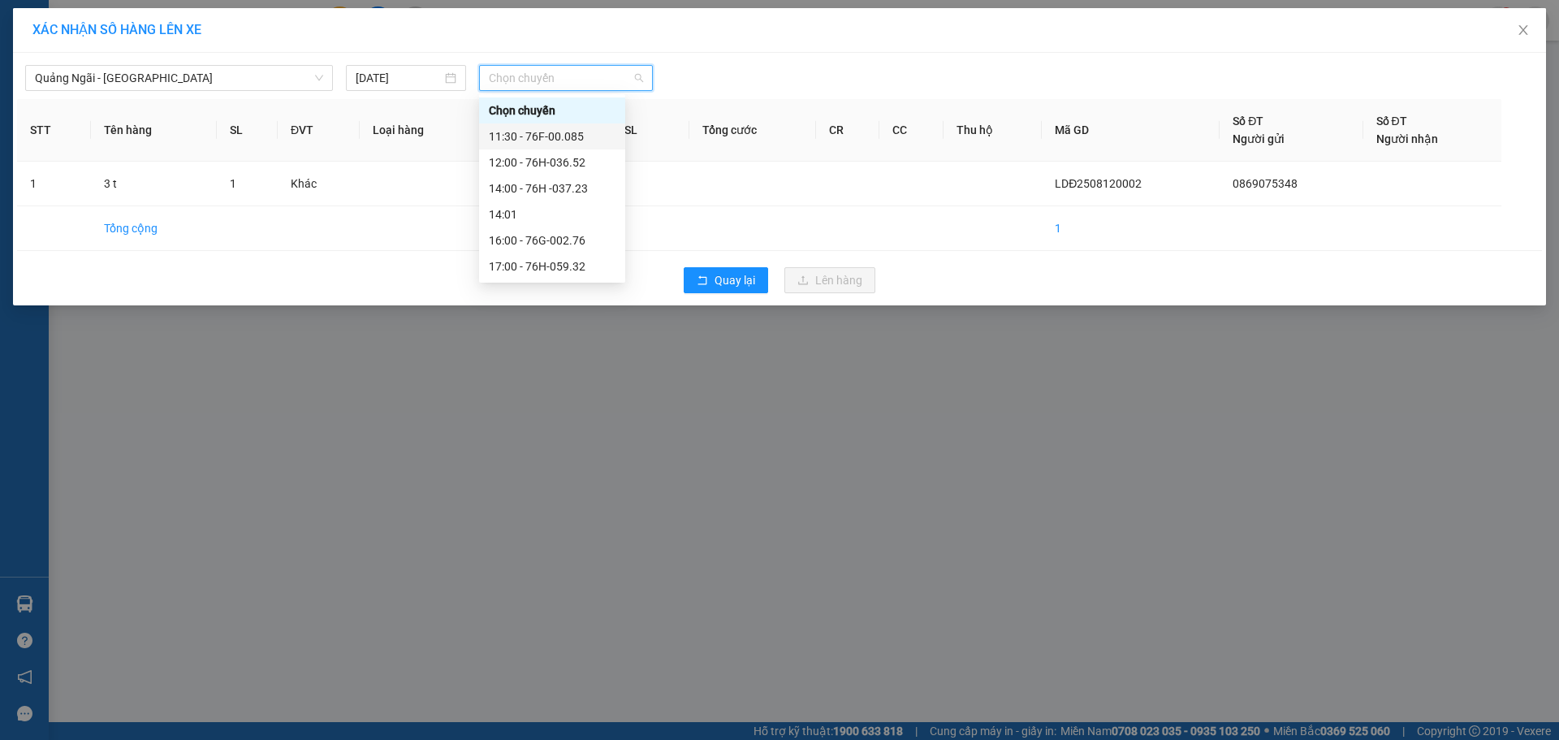
drag, startPoint x: 528, startPoint y: 166, endPoint x: 532, endPoint y: 138, distance: 27.9
click at [532, 138] on div "Chọn chuyến 11:30 - 76F-00.085 12:00 - 76H-036.52 14:00 - 76H -037.23 14:01 16:…" at bounding box center [552, 188] width 146 height 182
click at [547, 137] on div "11:30 - 76F-00.085" at bounding box center [552, 137] width 127 height 18
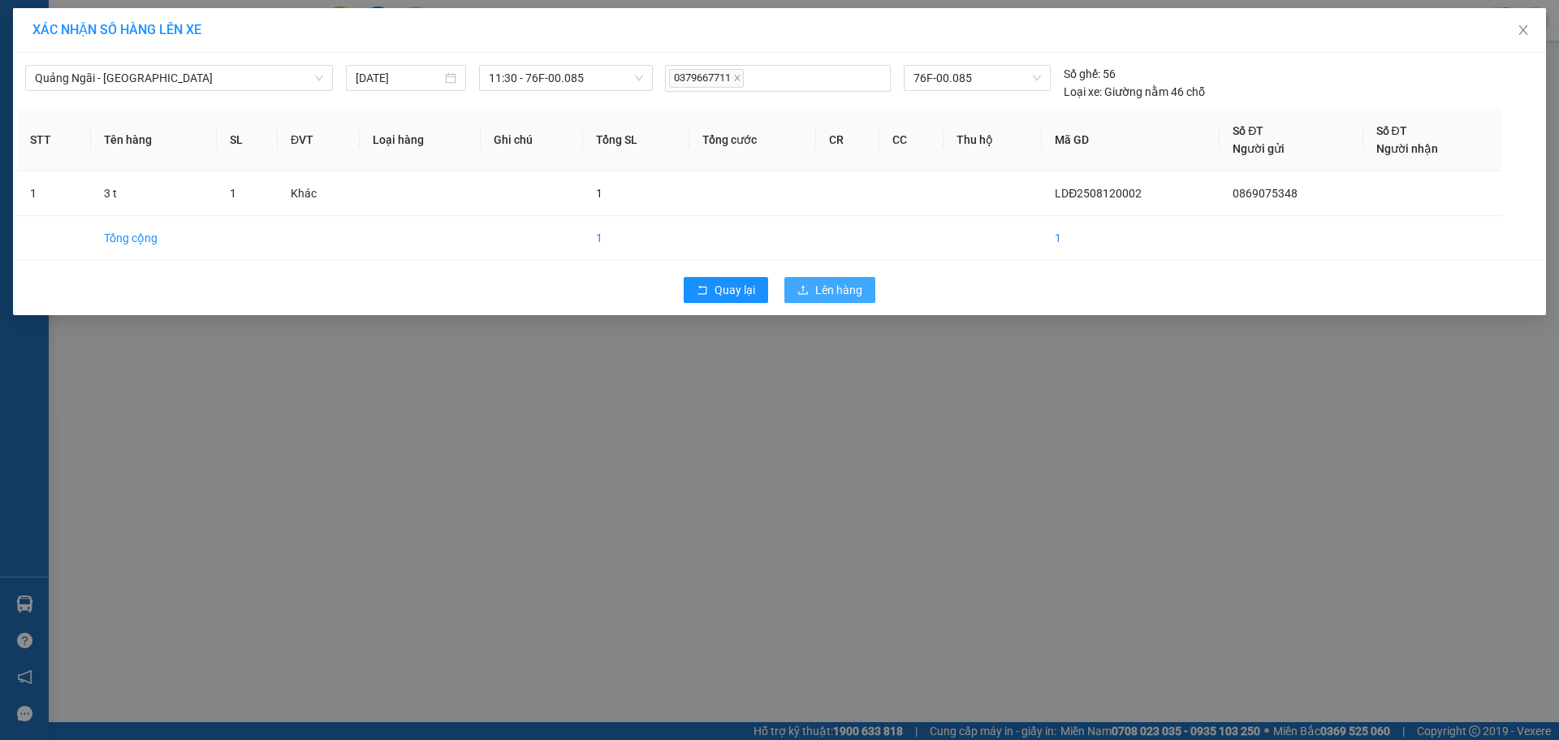
click at [807, 283] on button "Lên hàng" at bounding box center [830, 290] width 91 height 26
